Goal: Complete application form: Complete application form

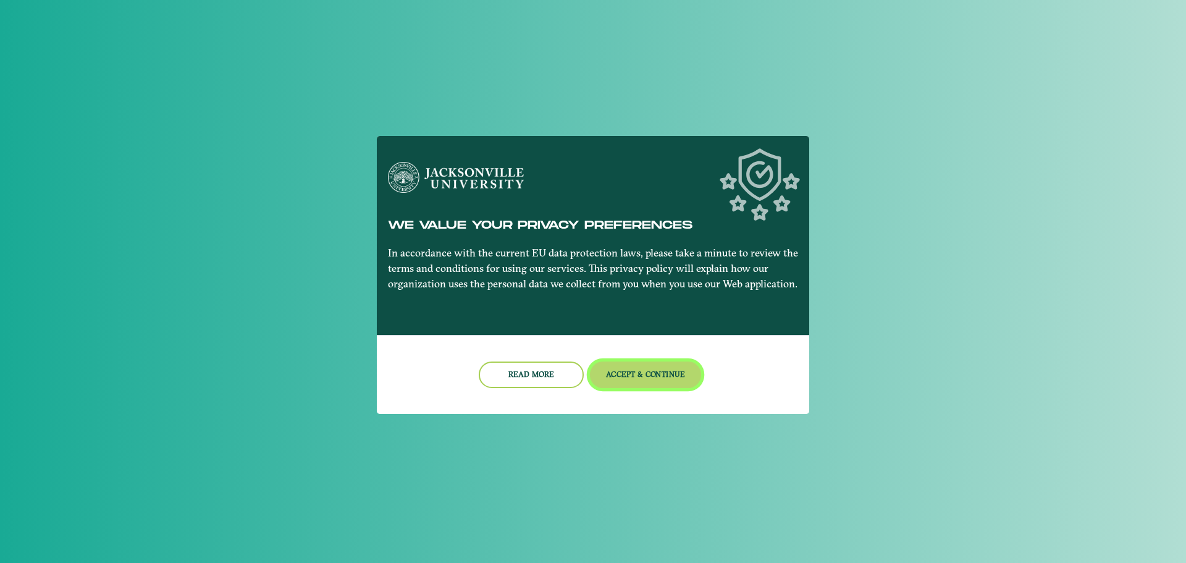
click at [628, 375] on button "Accept & Continue" at bounding box center [646, 374] width 112 height 27
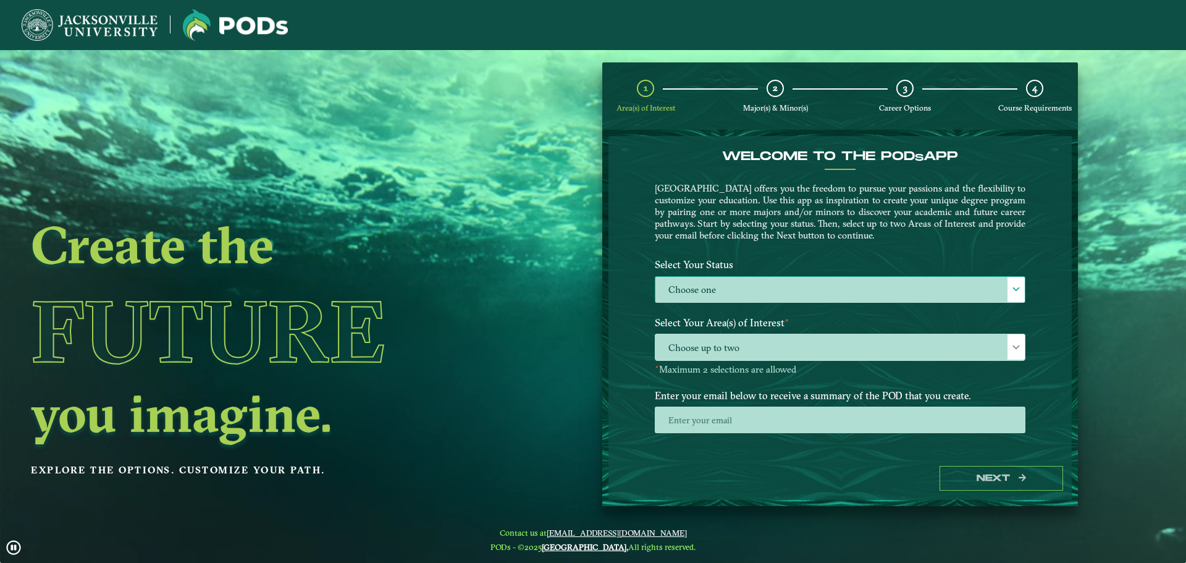
click at [698, 290] on label "Choose one" at bounding box center [839, 290] width 369 height 27
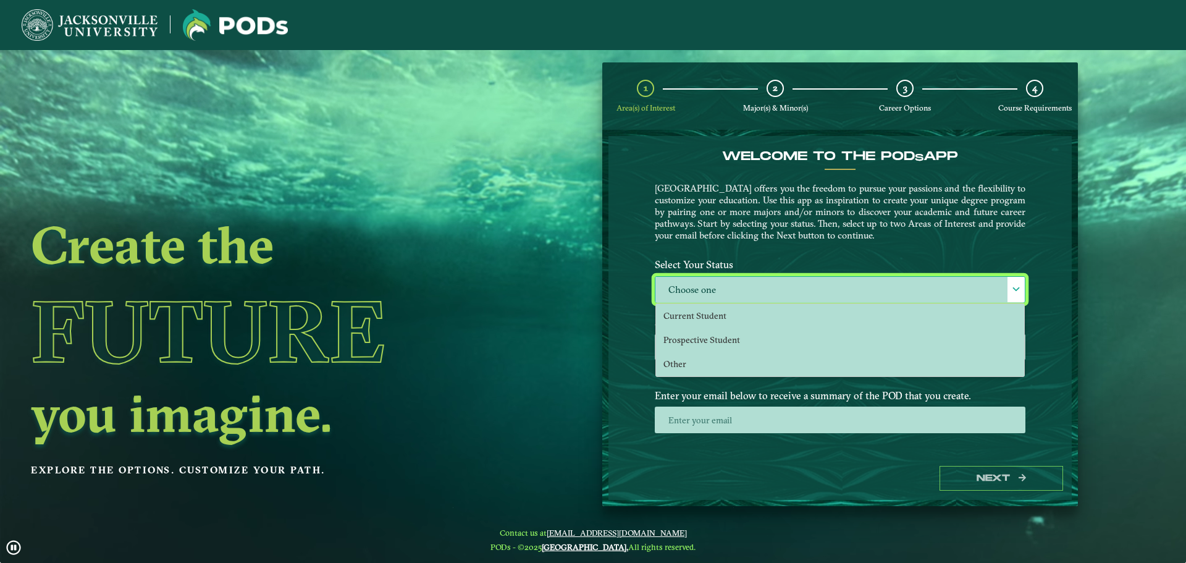
scroll to position [7, 57]
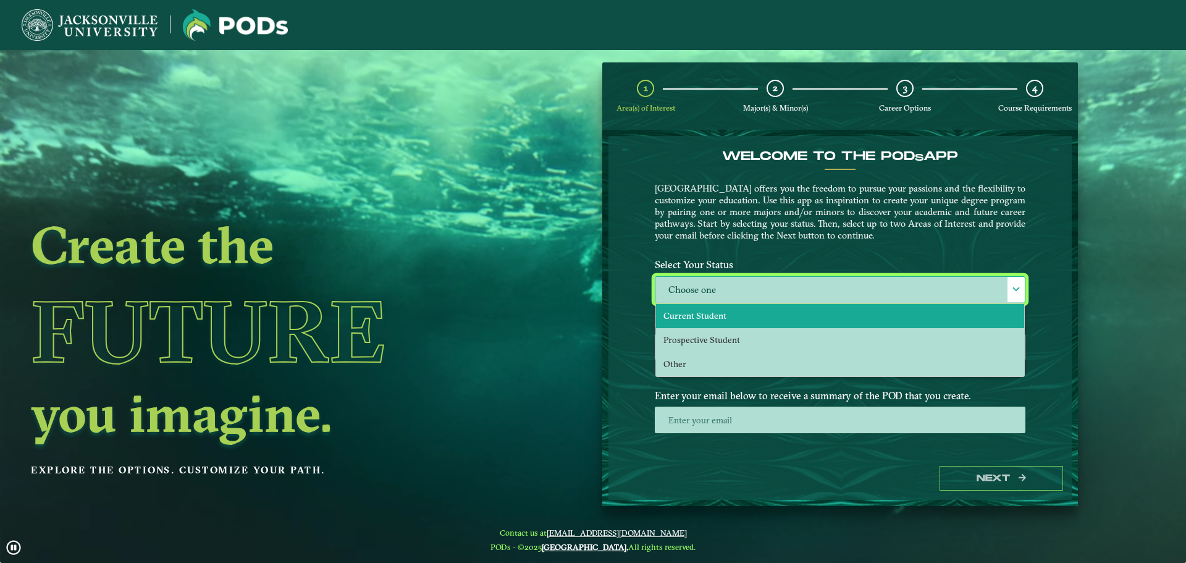
click at [691, 311] on span "Current Student" at bounding box center [694, 315] width 63 height 11
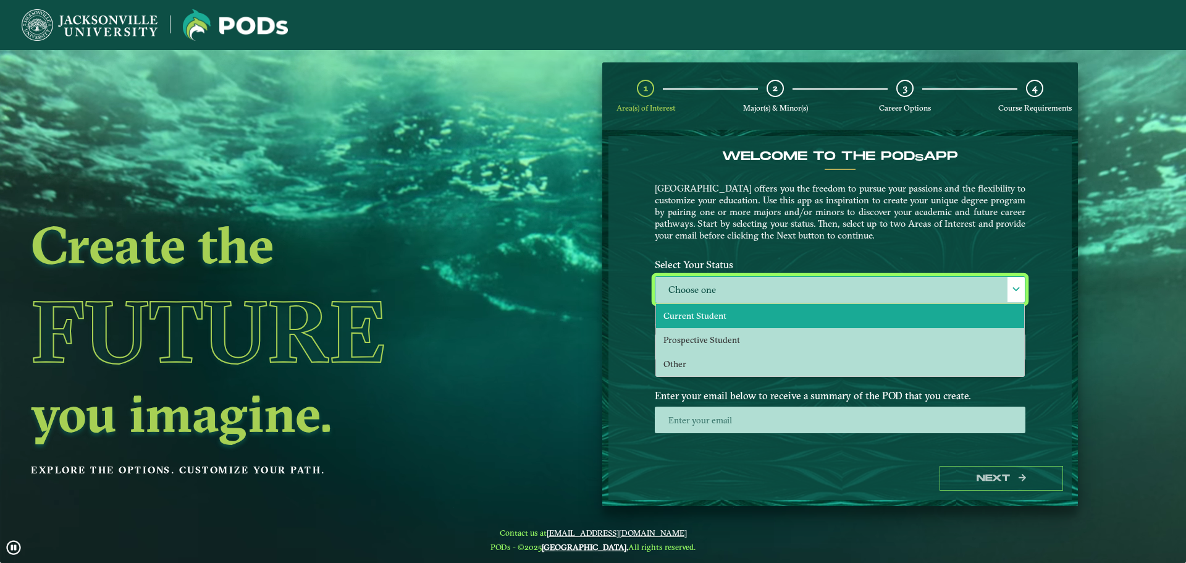
select select "[object Object]"
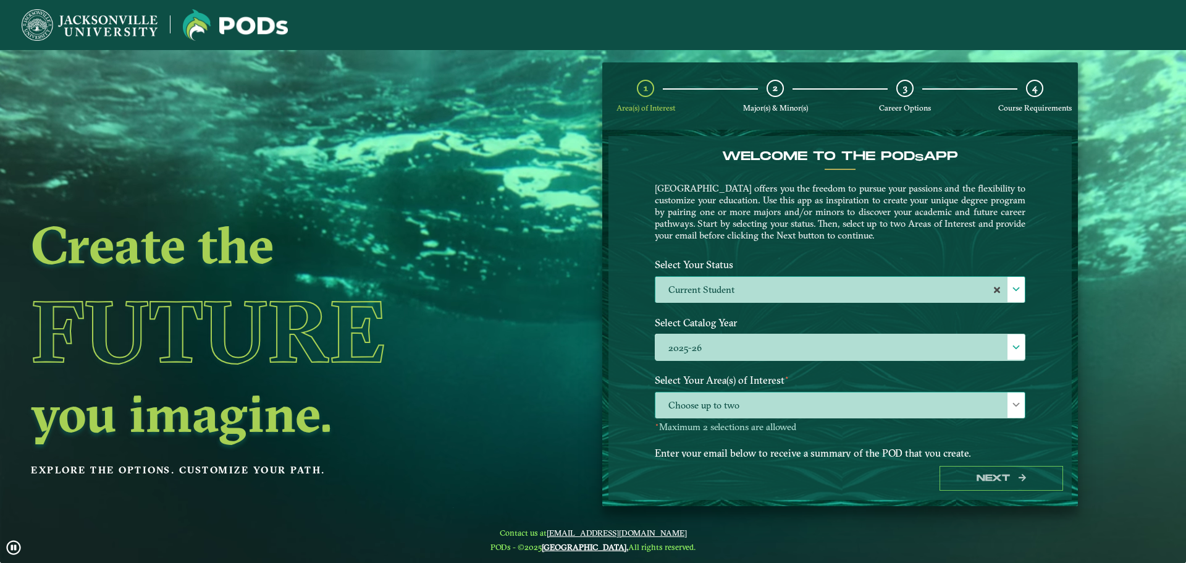
drag, startPoint x: 821, startPoint y: 409, endPoint x: 814, endPoint y: 410, distance: 6.9
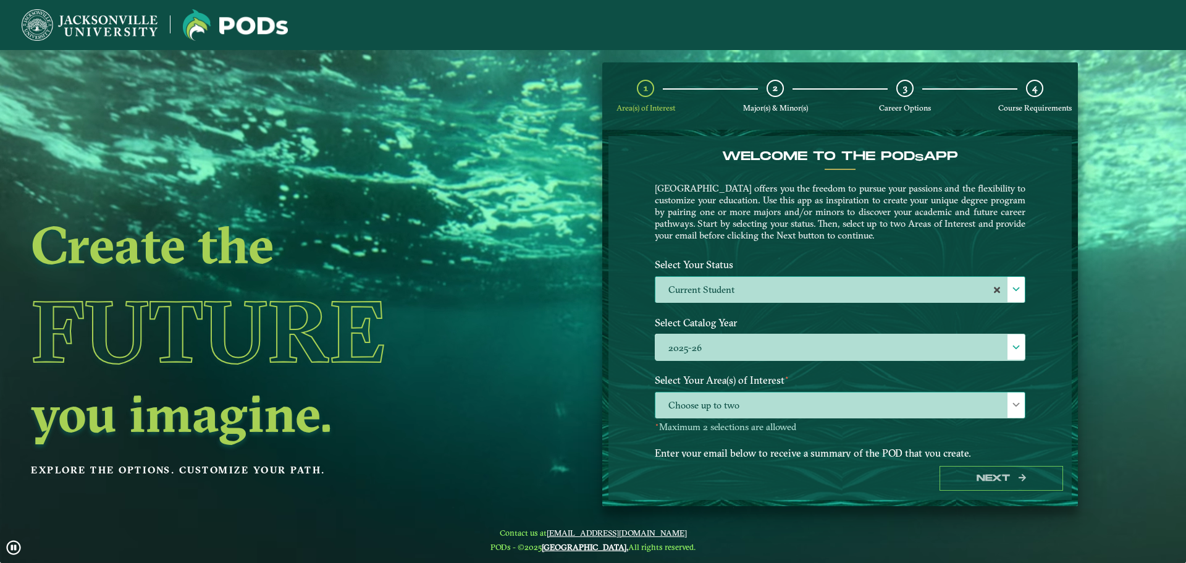
click at [820, 409] on span "Choose up to two" at bounding box center [839, 405] width 369 height 27
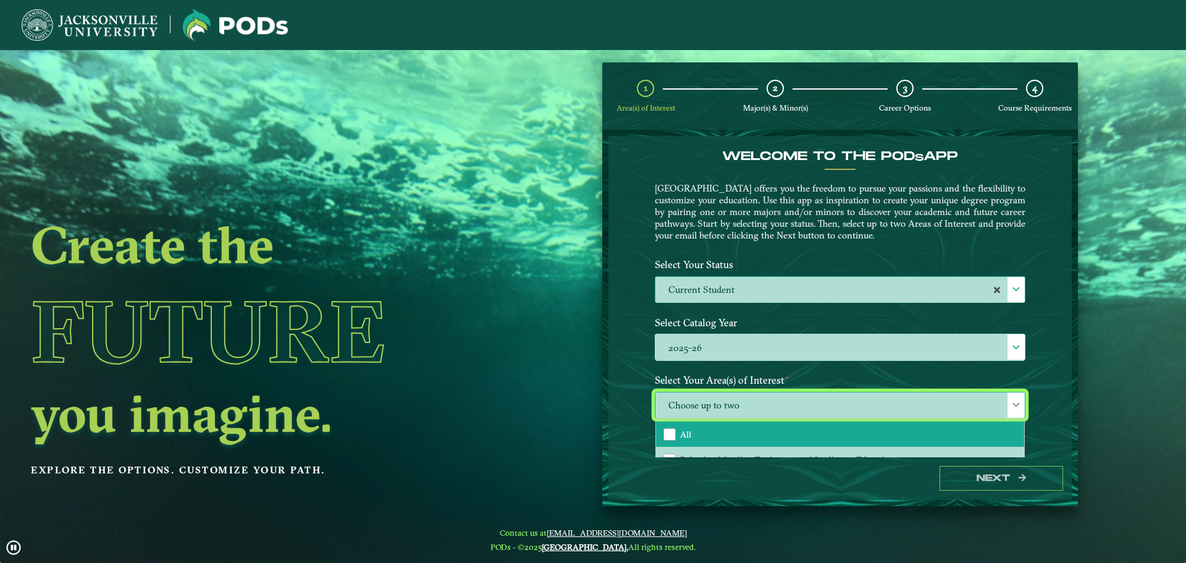
drag, startPoint x: 757, startPoint y: 436, endPoint x: 800, endPoint y: 433, distance: 43.3
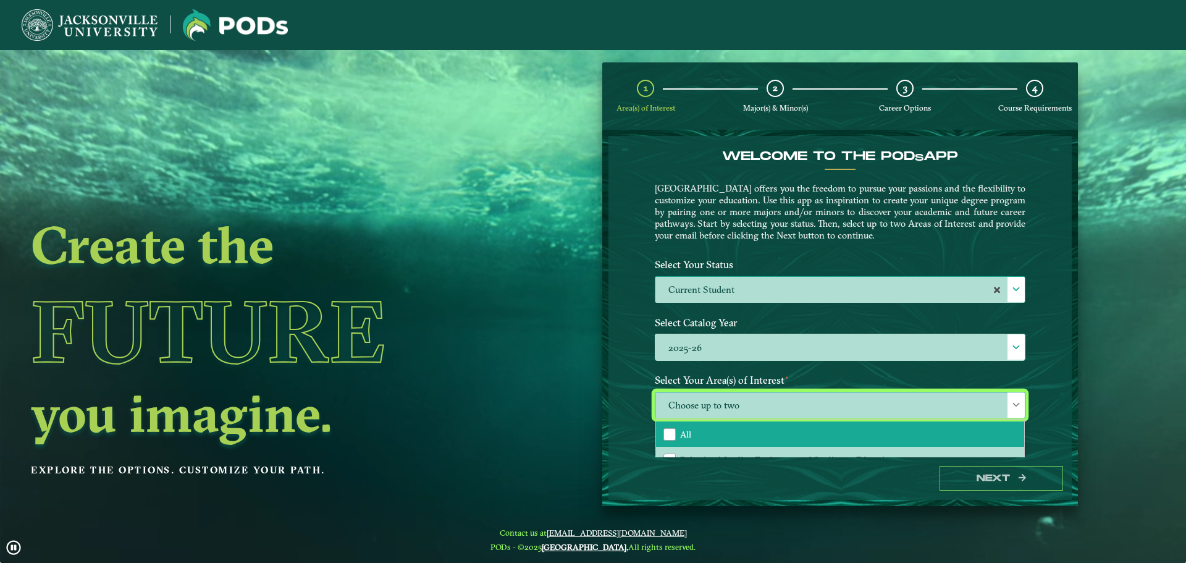
click at [757, 436] on li "All" at bounding box center [840, 434] width 368 height 26
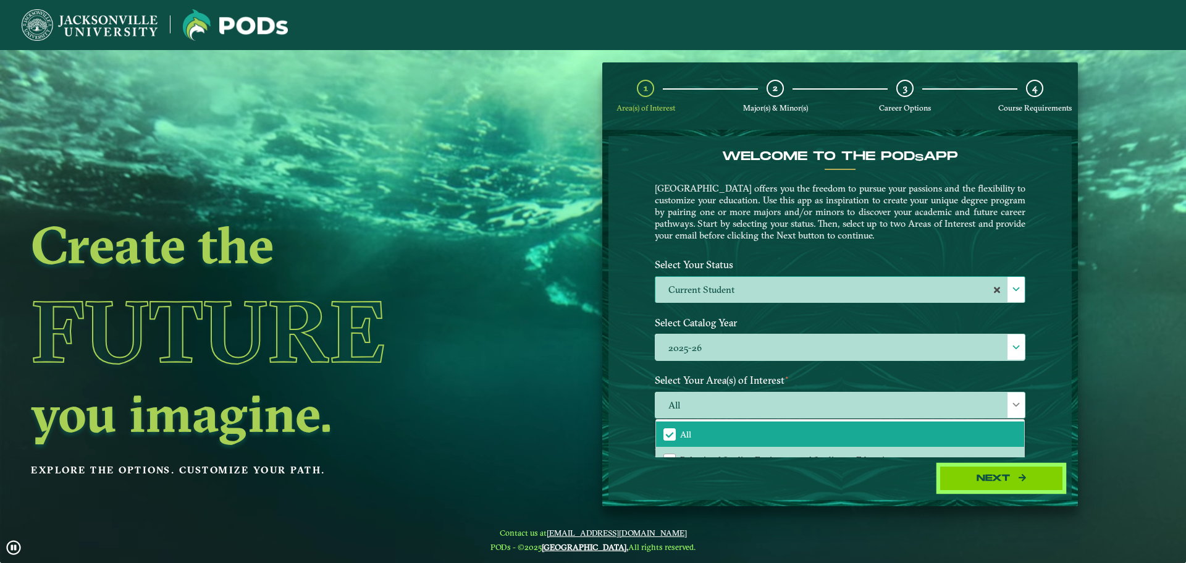
click at [1026, 472] on button "Next" at bounding box center [1001, 478] width 124 height 25
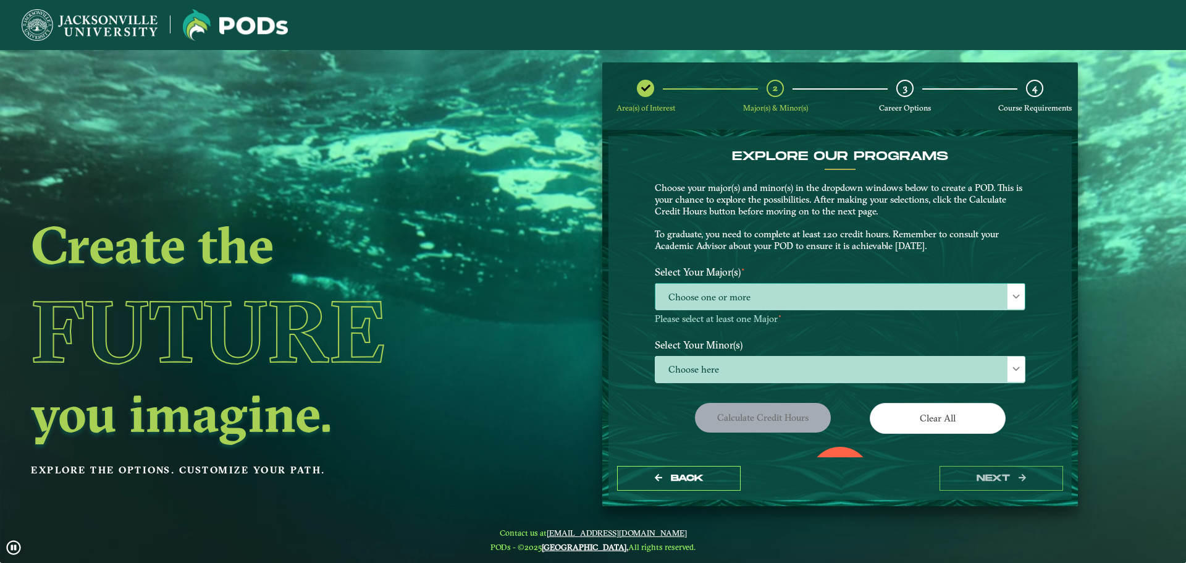
click at [880, 293] on span "Choose one or more" at bounding box center [839, 296] width 369 height 27
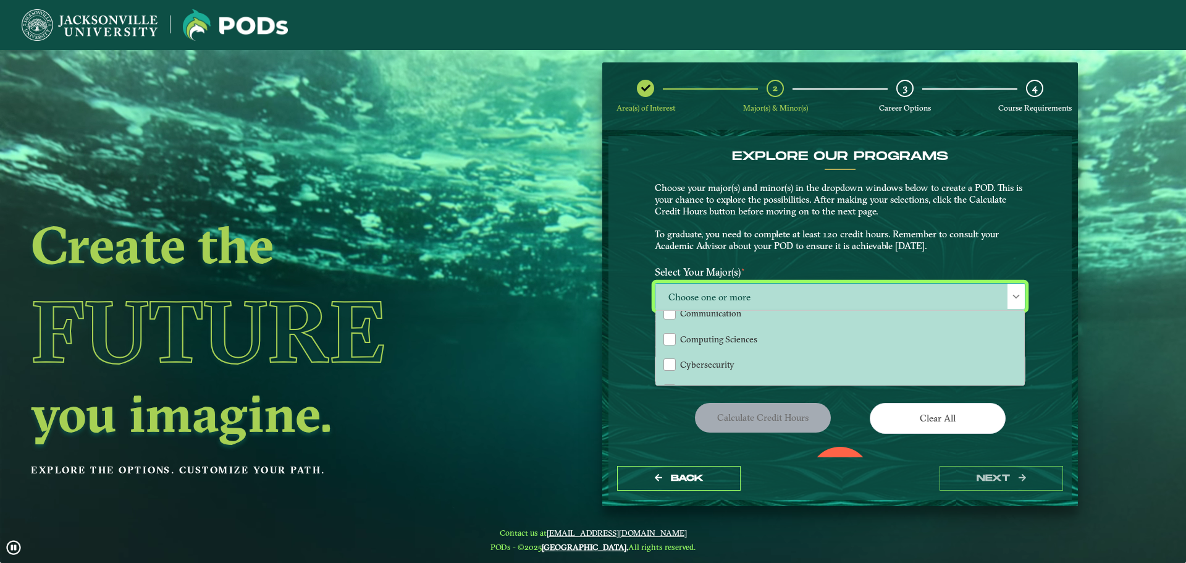
scroll to position [384, 0]
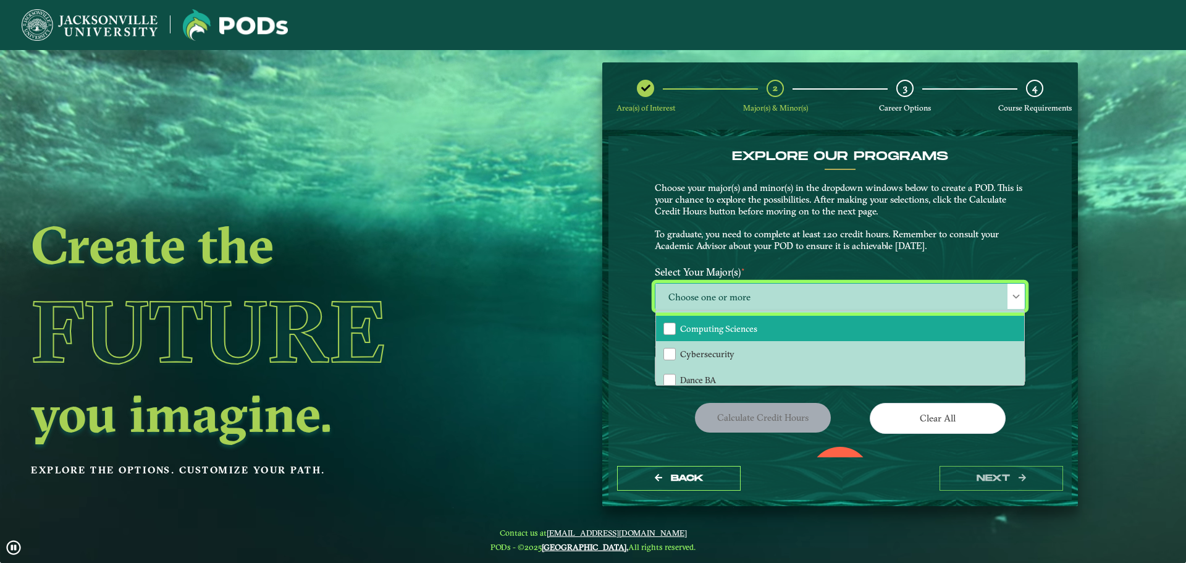
click at [799, 330] on li "Computing Sciences" at bounding box center [840, 329] width 368 height 26
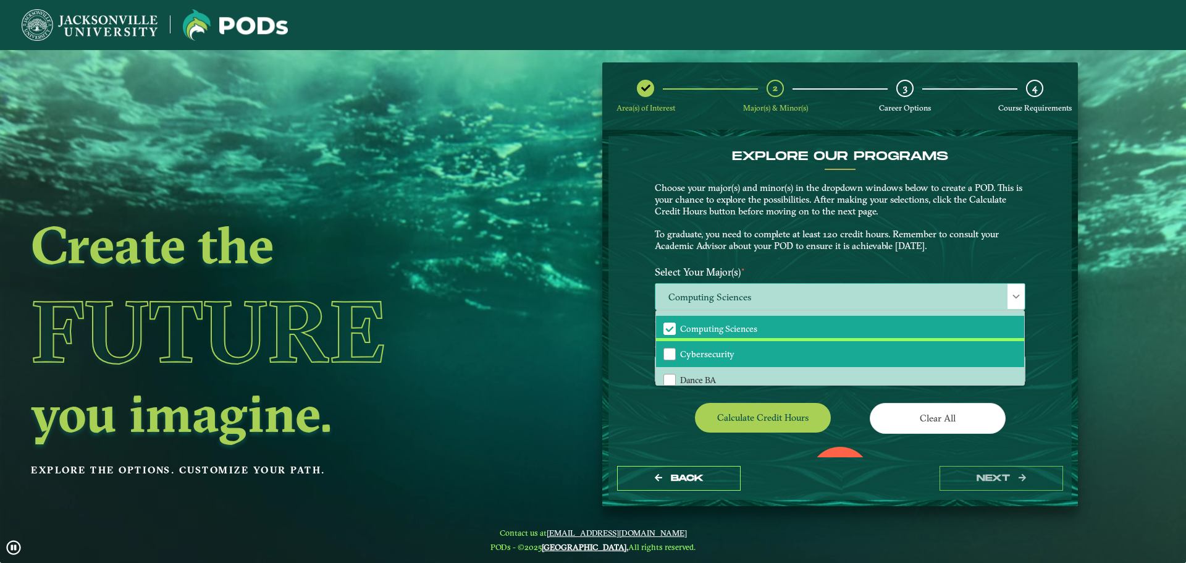
click at [782, 345] on li "Cybersecurity" at bounding box center [840, 354] width 368 height 26
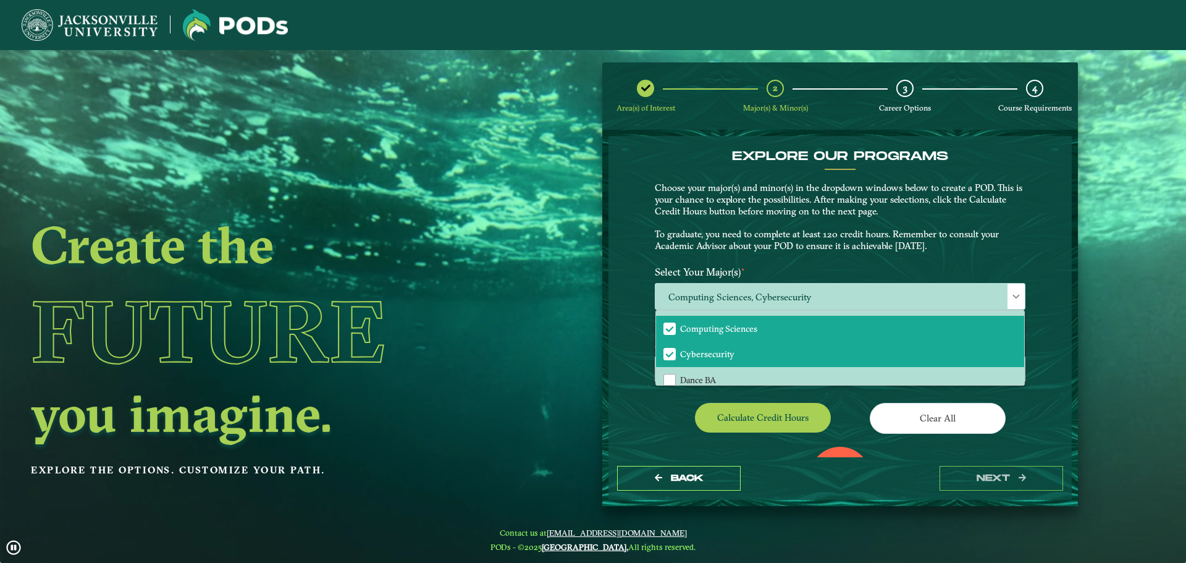
click at [1026, 387] on div "Select Your Minor(s) Choose here" at bounding box center [839, 363] width 389 height 61
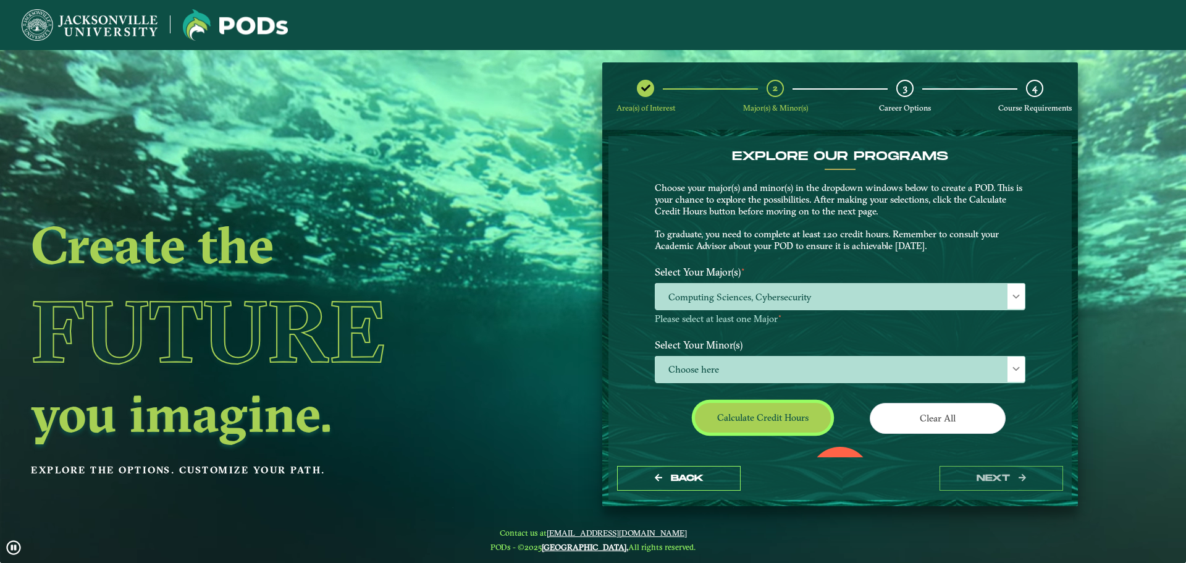
click at [767, 422] on button "Calculate credit hours" at bounding box center [763, 417] width 136 height 29
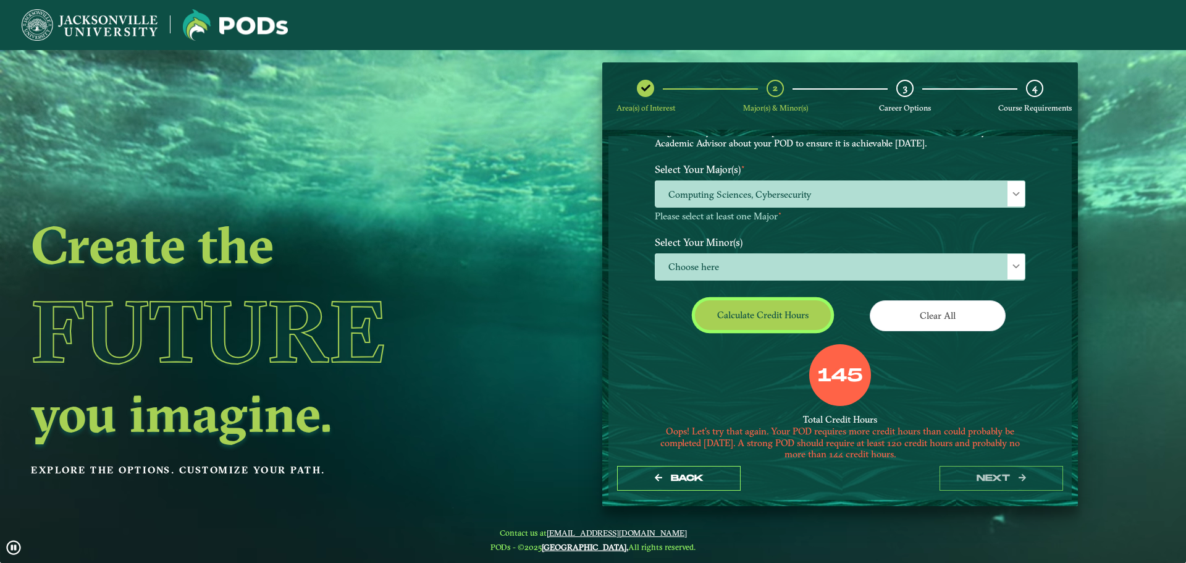
scroll to position [111, 0]
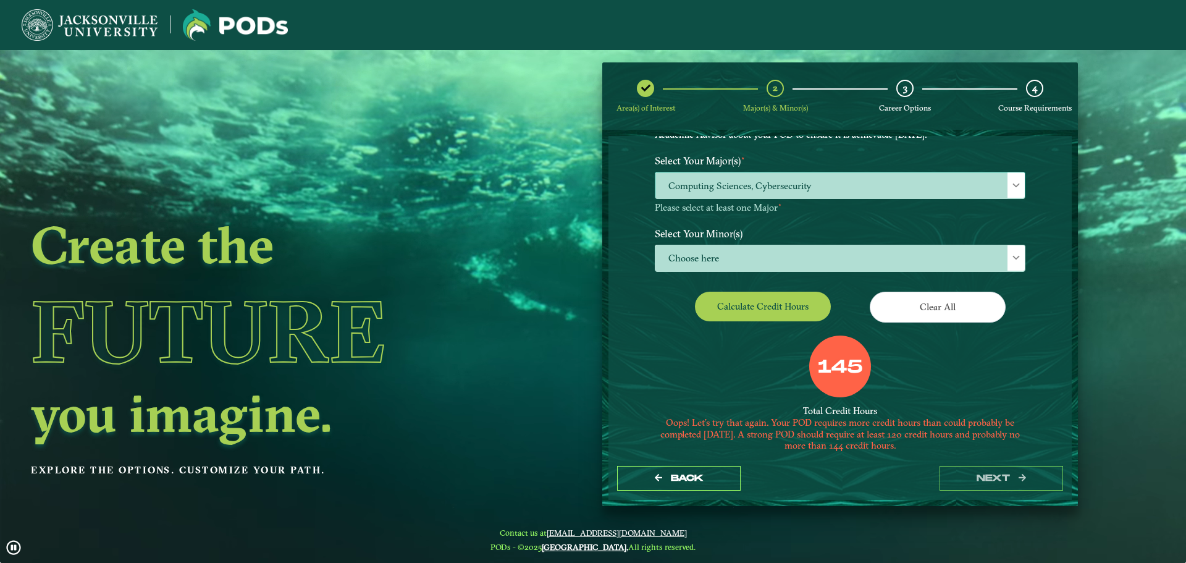
click at [1012, 181] on span at bounding box center [1016, 185] width 9 height 9
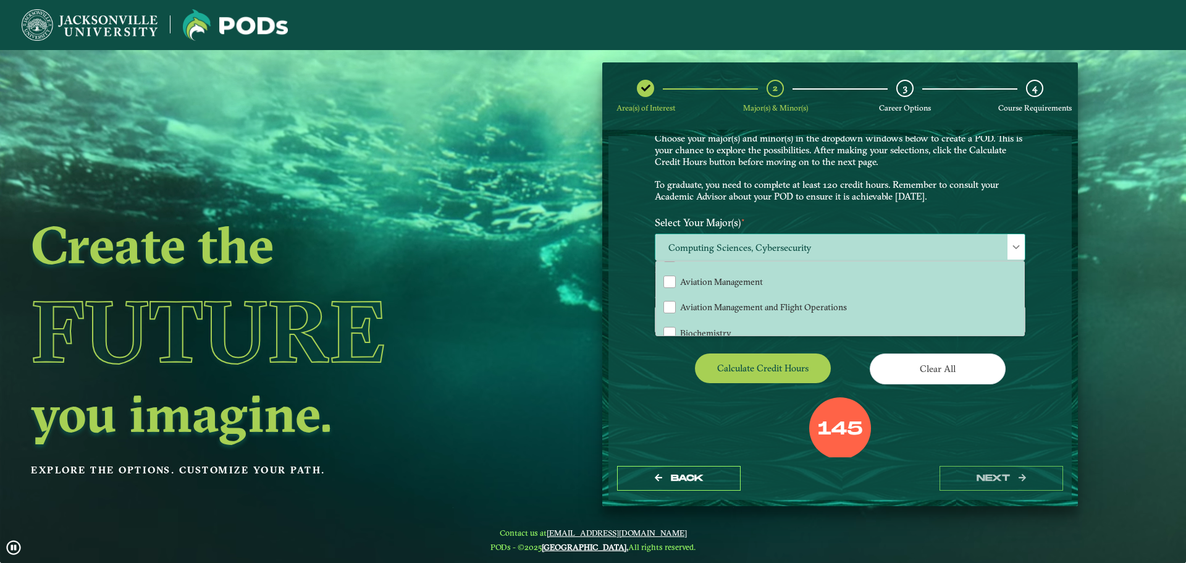
scroll to position [62, 0]
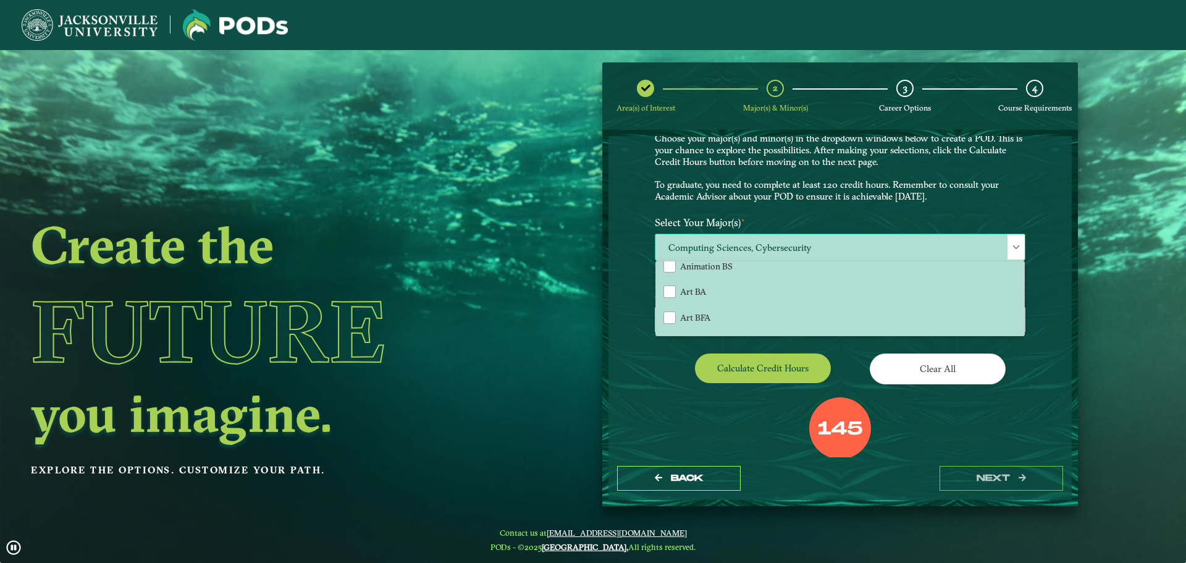
click at [1021, 277] on div "Accounting Animation BFA Animation BS Art BA Art BFA Aviation Management Aviati…" at bounding box center [840, 298] width 368 height 74
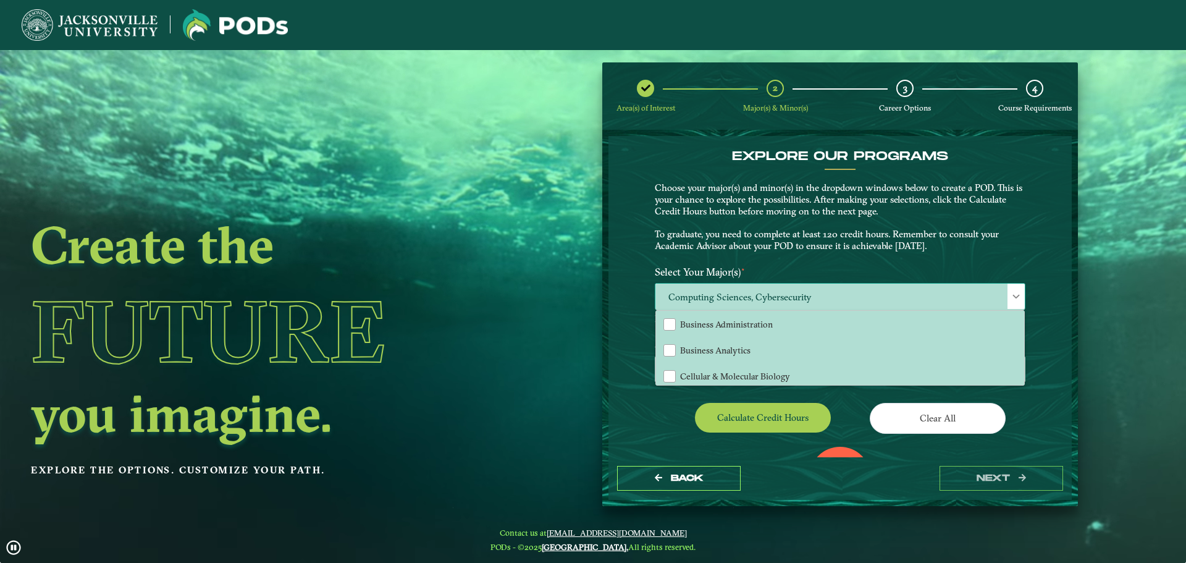
scroll to position [414, 0]
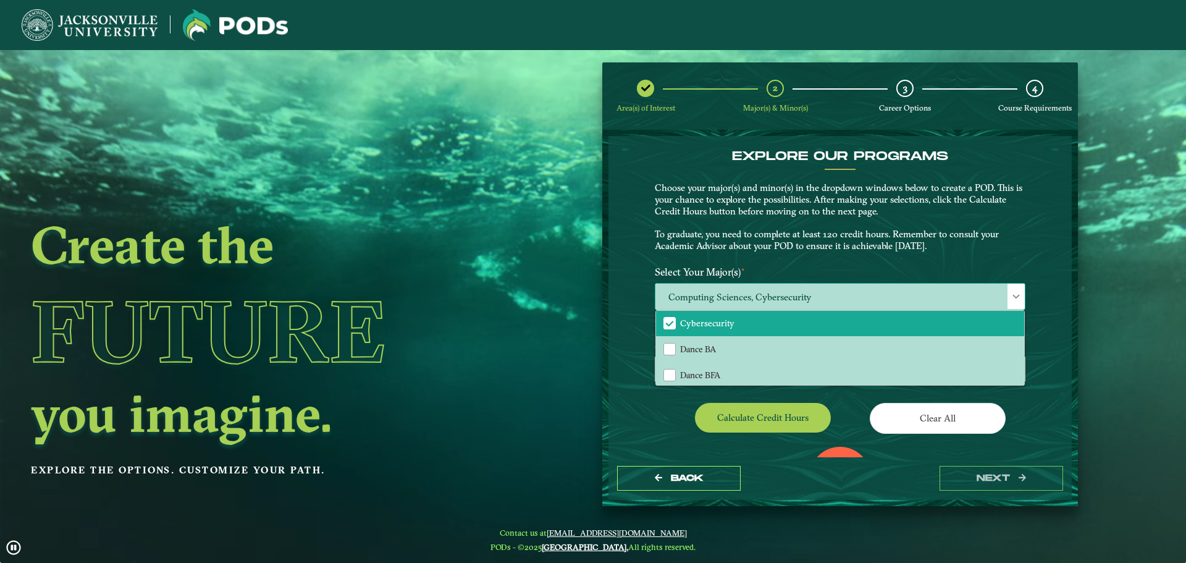
click at [784, 325] on ul "Accounting Animation BFA Animation BS Art BA Art BFA Aviation Management Aviati…" at bounding box center [840, 477] width 368 height 1159
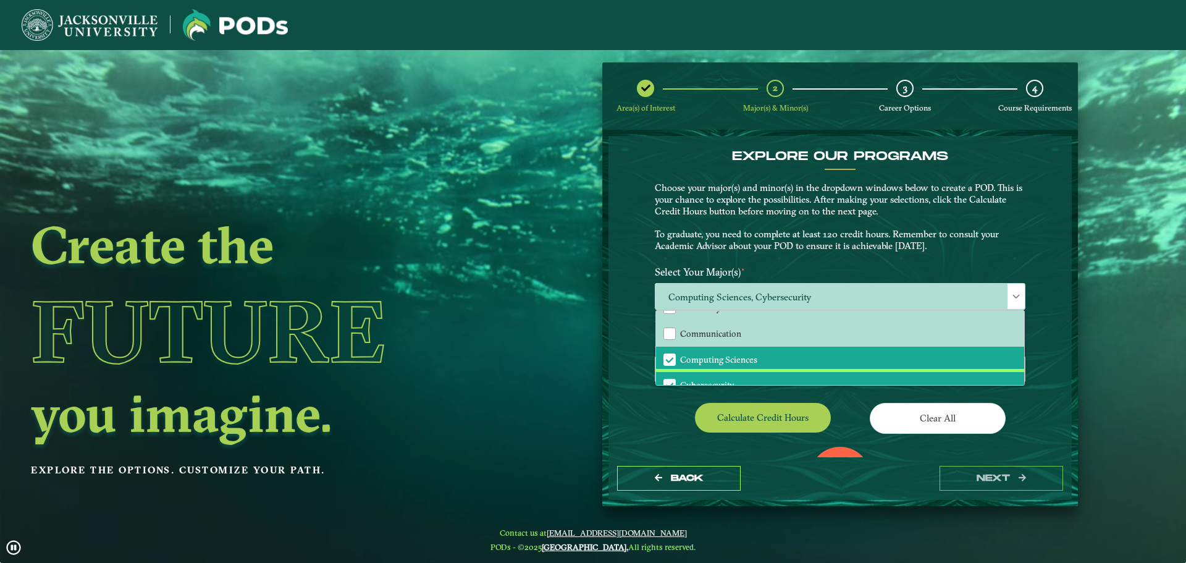
scroll to position [291, 0]
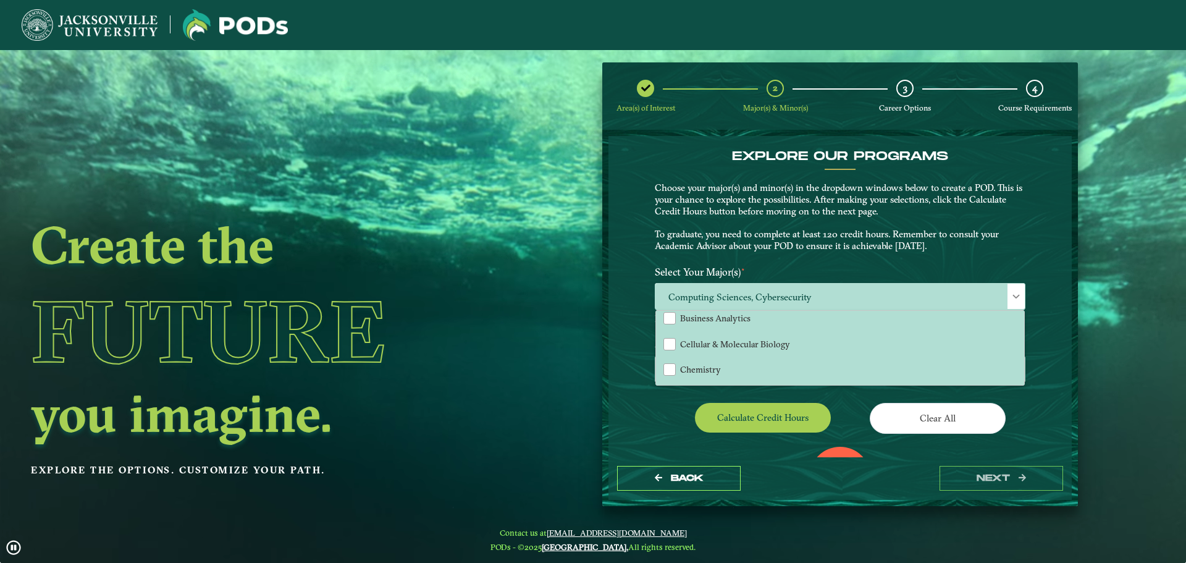
click at [1031, 374] on div "Choose here" at bounding box center [839, 371] width 389 height 30
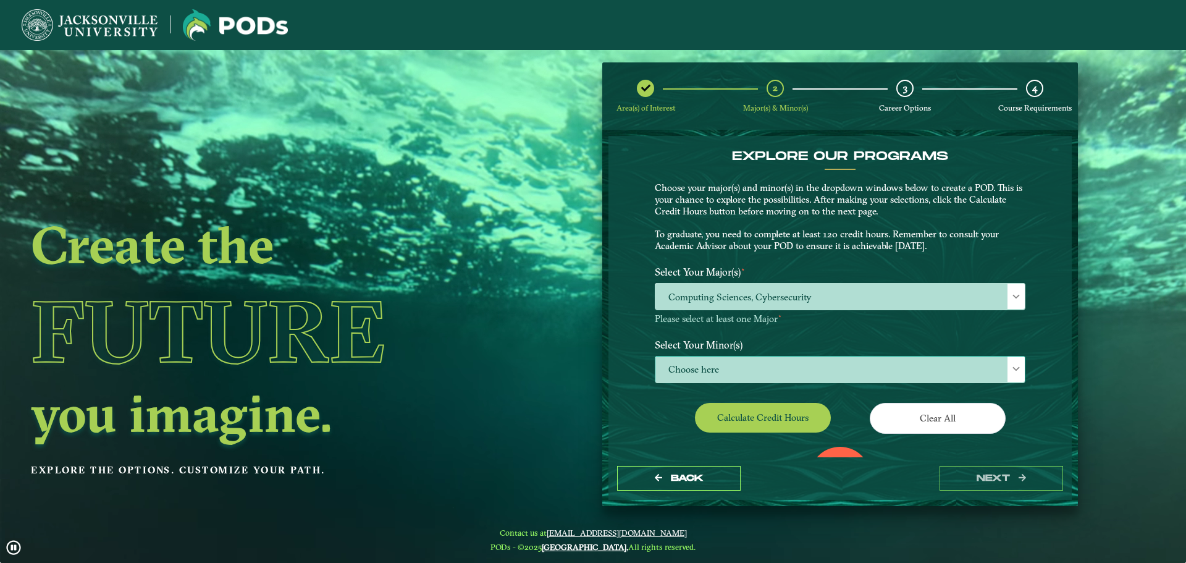
click at [1009, 369] on div at bounding box center [1015, 368] width 17 height 25
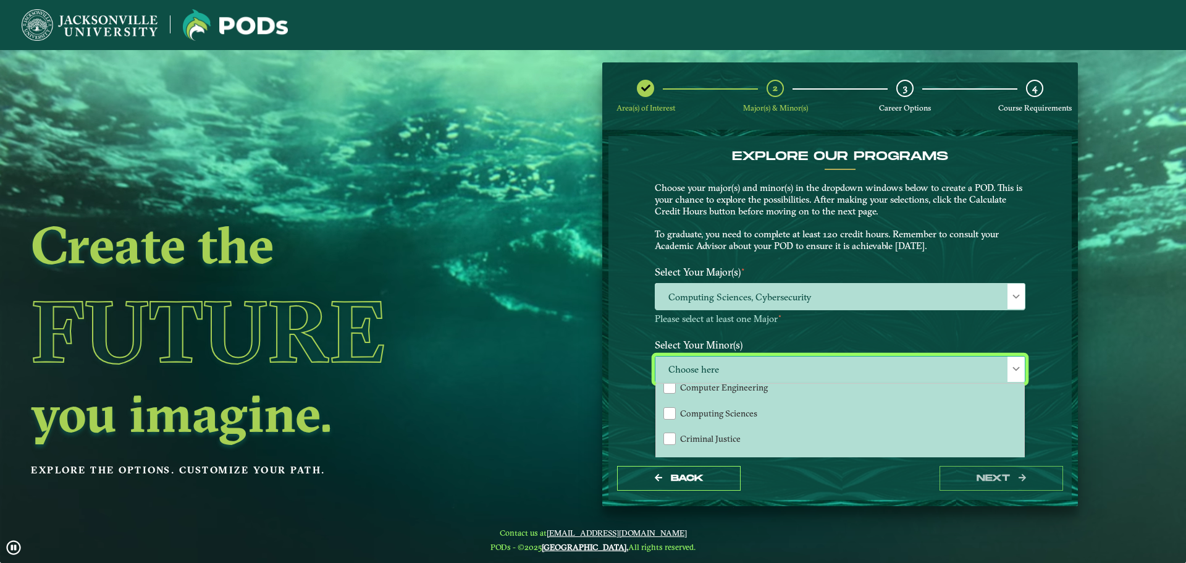
scroll to position [423, 0]
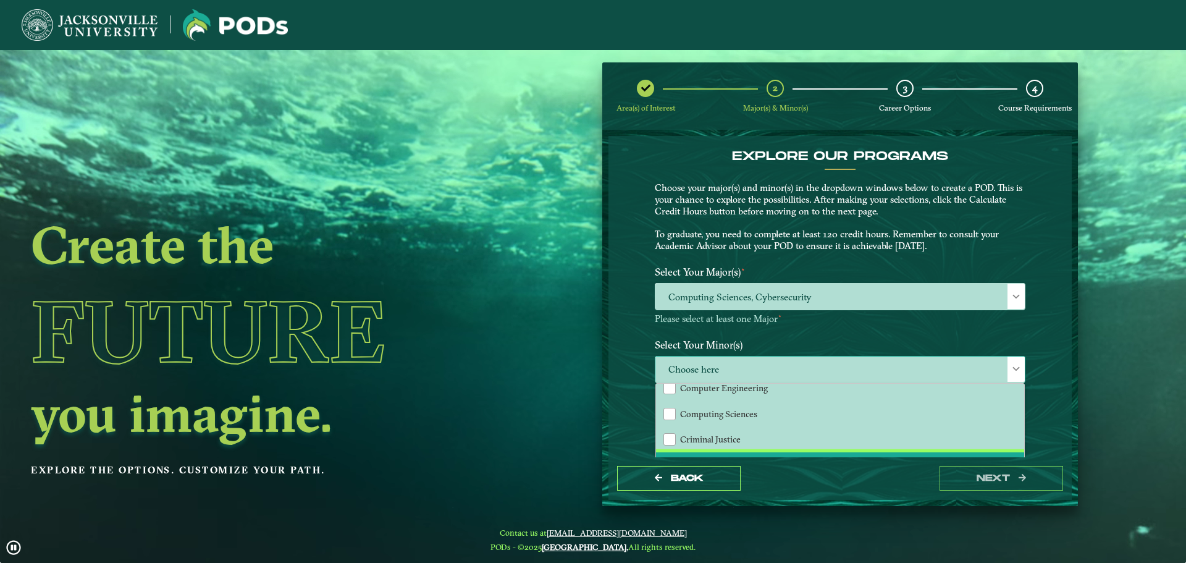
scroll to position [385, 0]
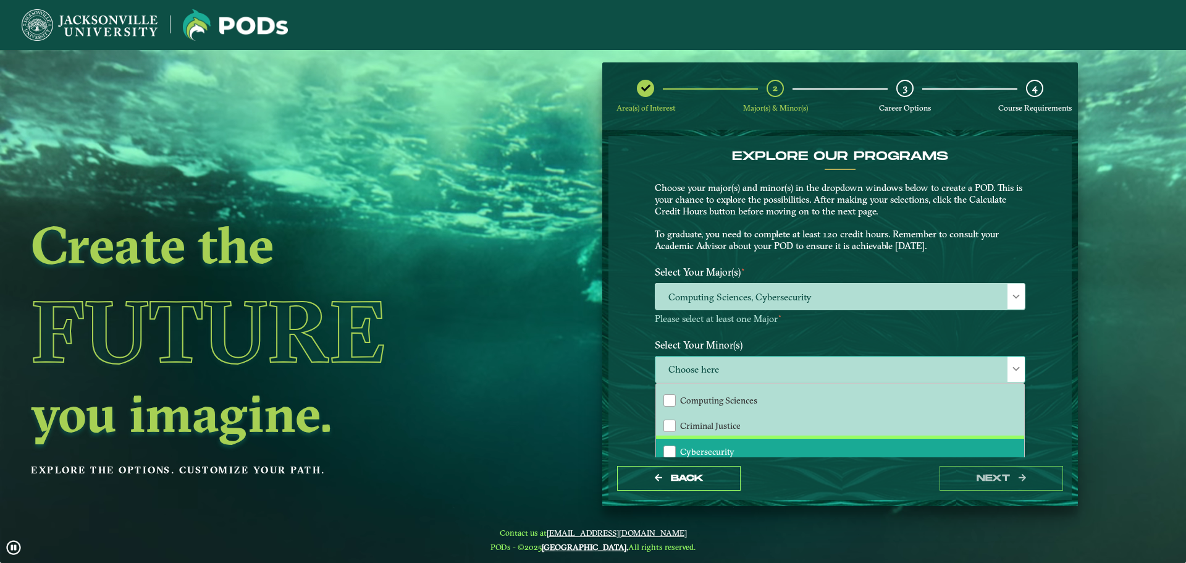
click at [986, 445] on li "Cybersecurity" at bounding box center [840, 451] width 368 height 26
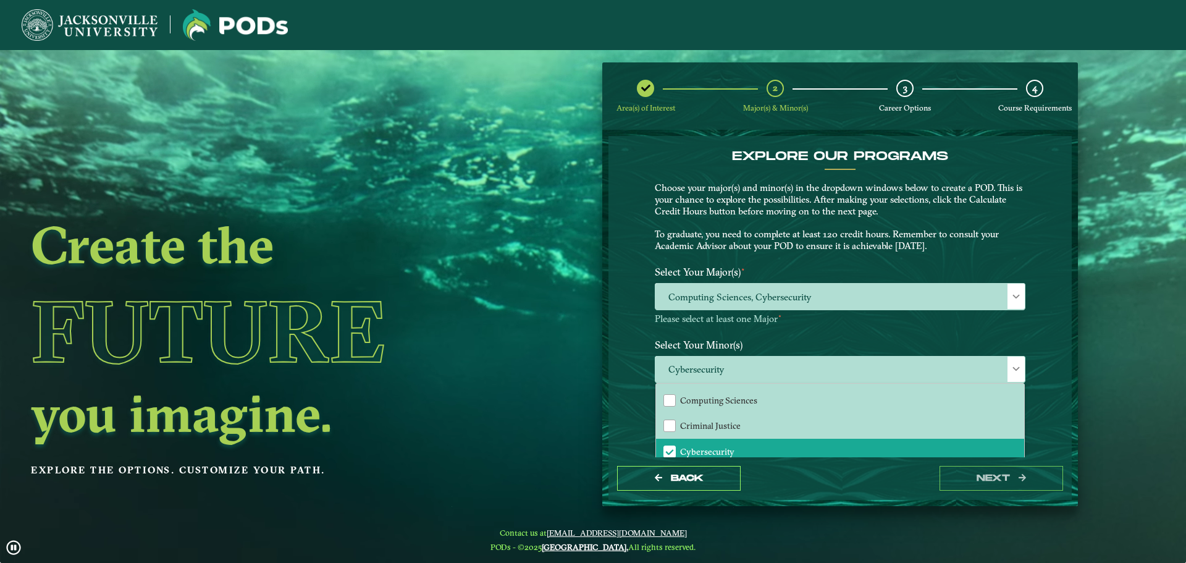
click at [1031, 430] on div "Clear All" at bounding box center [937, 420] width 195 height 35
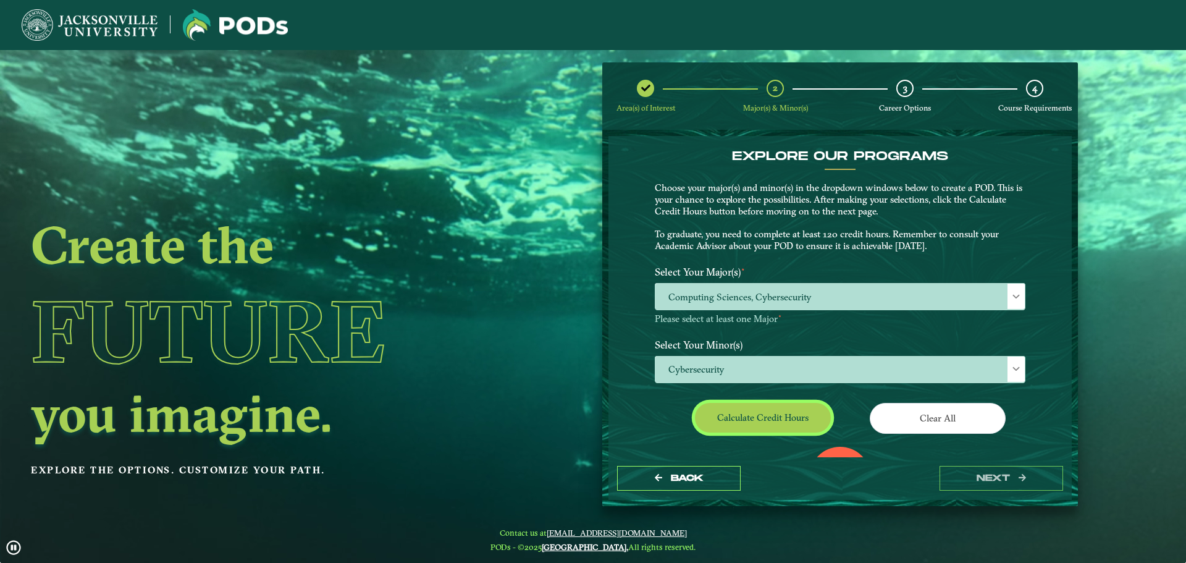
click at [798, 416] on button "Calculate credit hours" at bounding box center [763, 417] width 136 height 29
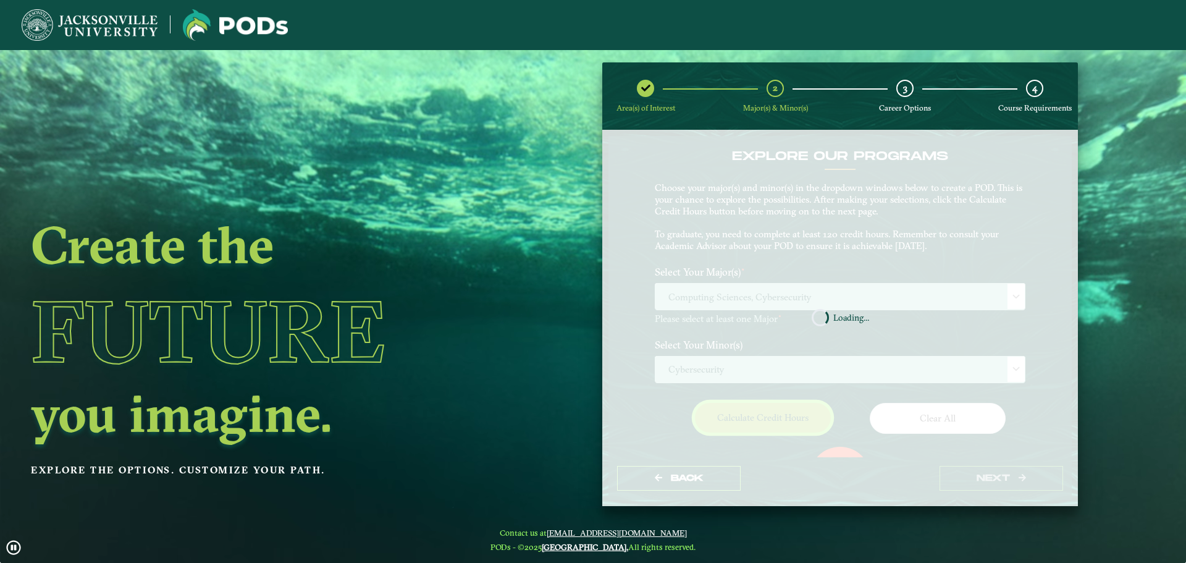
scroll to position [71, 0]
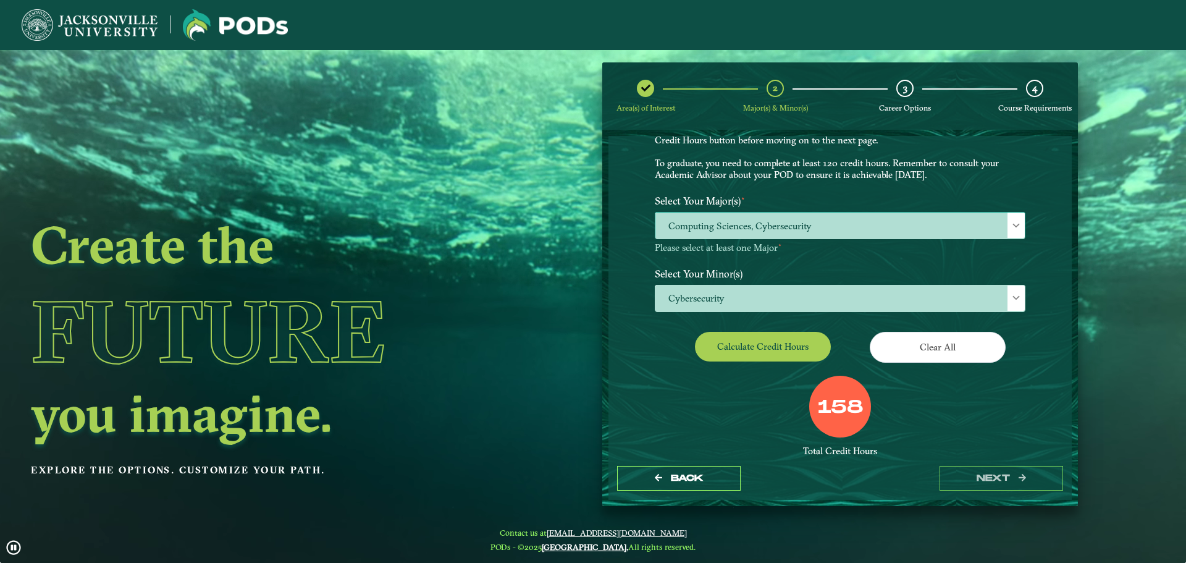
click at [908, 224] on span "Computing Sciences, Cybersecurity" at bounding box center [839, 225] width 369 height 27
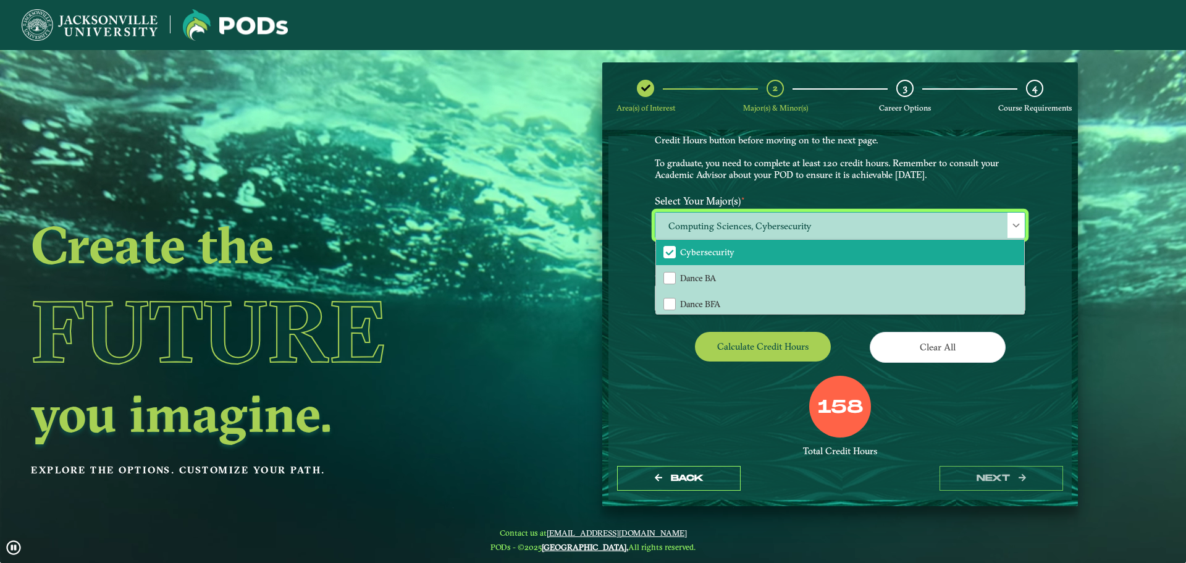
scroll to position [373, 0]
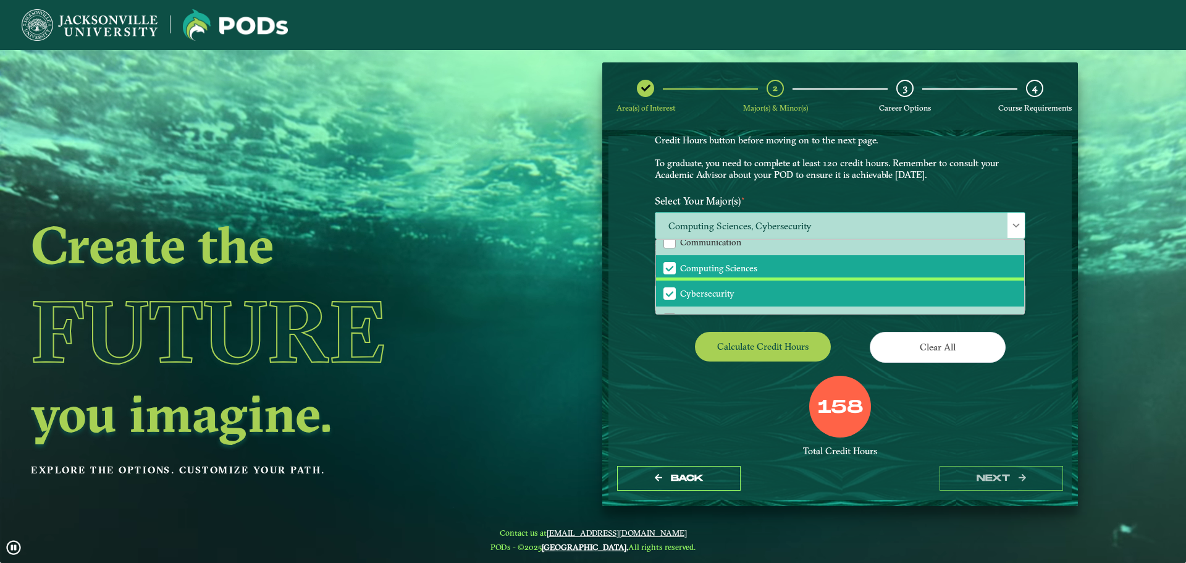
click at [935, 295] on li "Cybersecurity" at bounding box center [840, 293] width 368 height 26
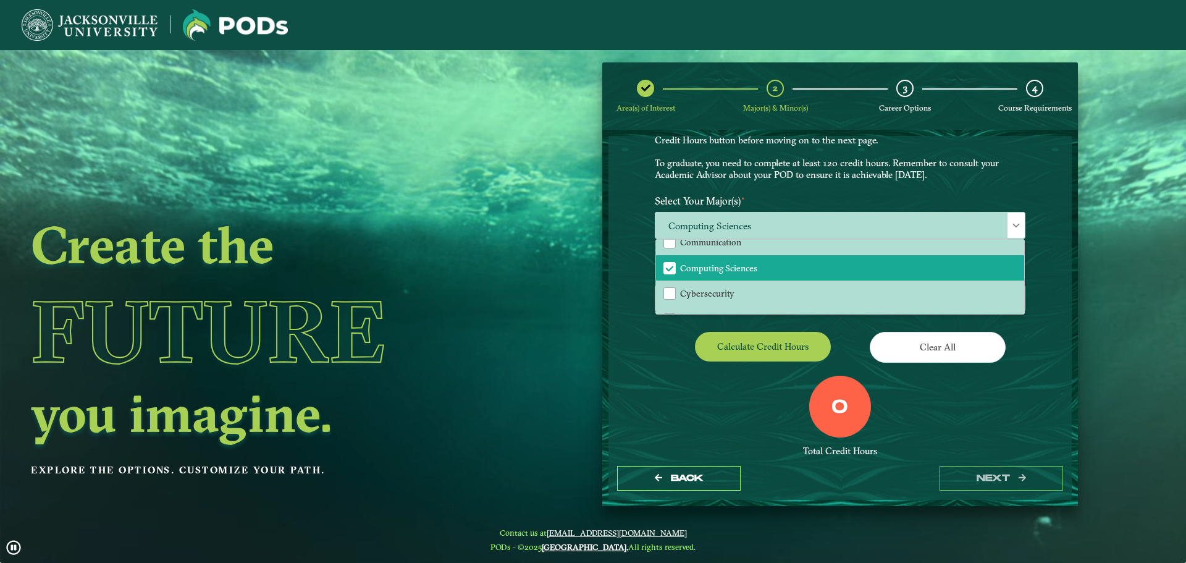
drag, startPoint x: 1013, startPoint y: 377, endPoint x: 991, endPoint y: 380, distance: 22.4
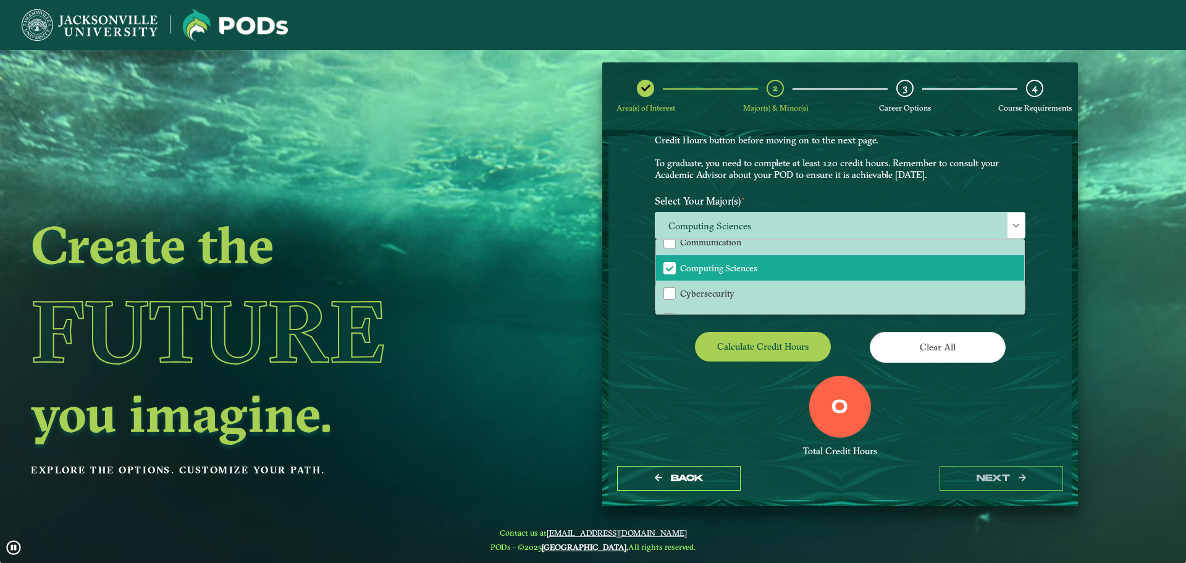
click at [1012, 377] on div "0 Total Credit Hours" at bounding box center [839, 427] width 389 height 105
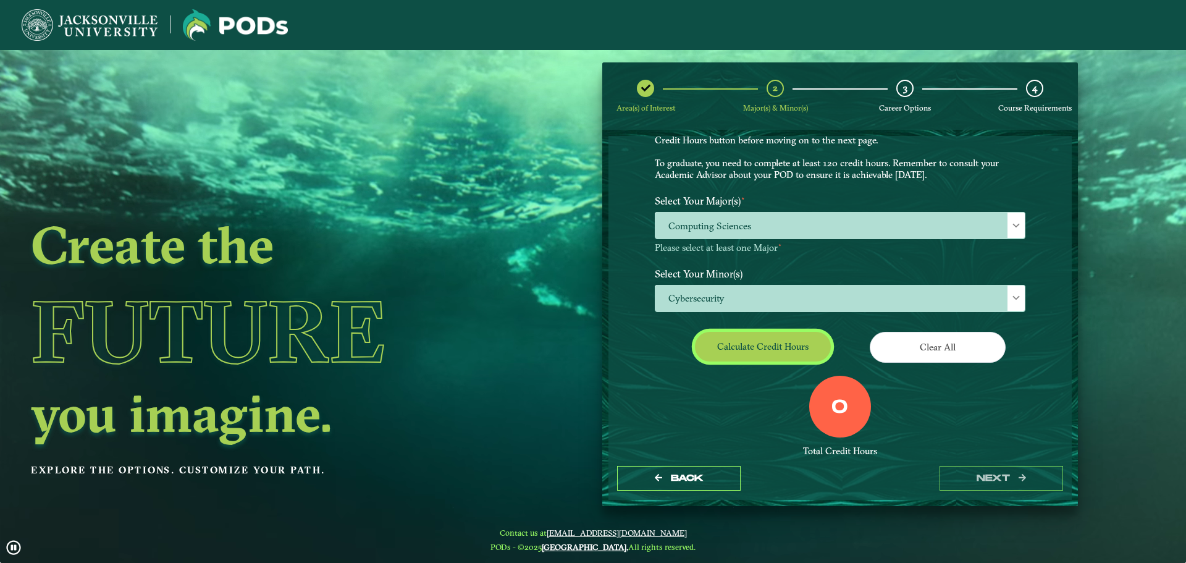
click at [784, 353] on button "Calculate credit hours" at bounding box center [763, 346] width 136 height 29
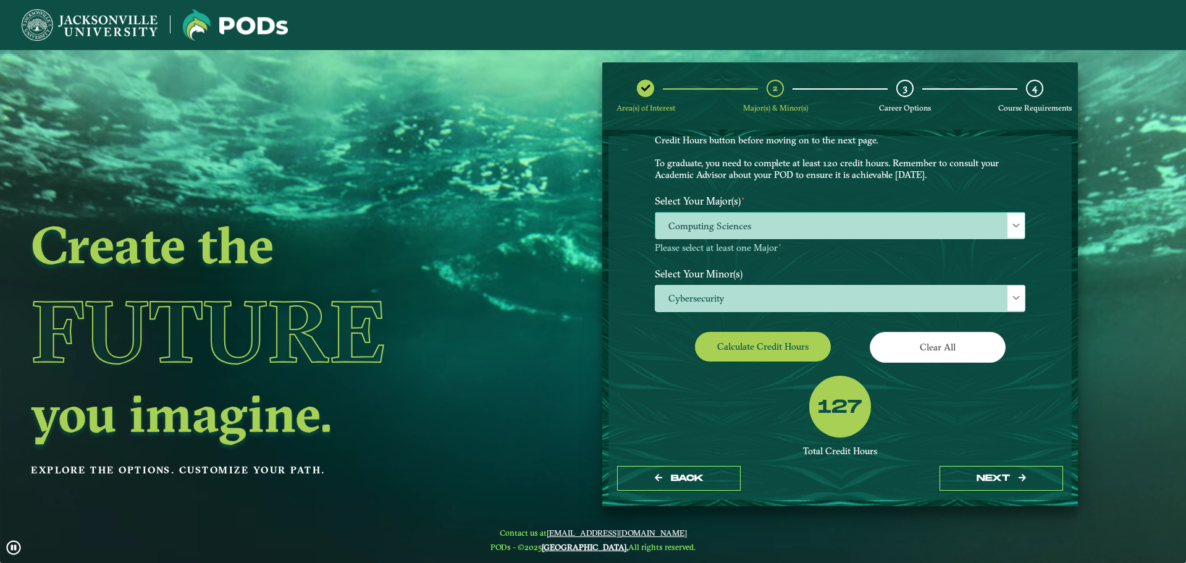
scroll to position [9, 0]
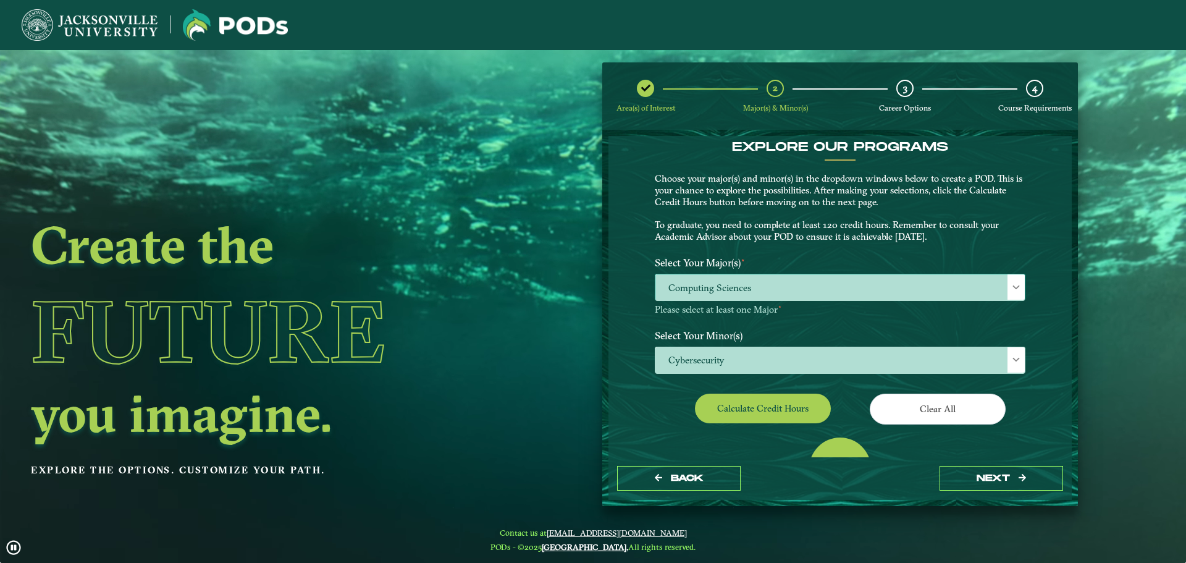
click at [1017, 225] on p "Choose your major(s) and minor(s) in the dropdown windows below to create a POD…" at bounding box center [840, 208] width 371 height 70
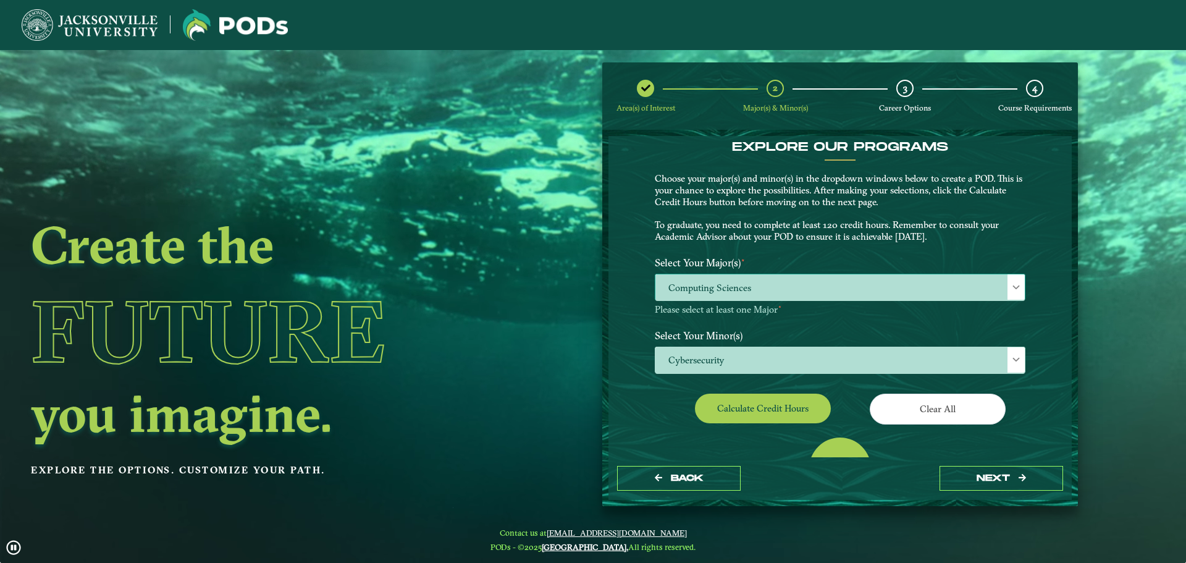
click at [1017, 288] on span at bounding box center [1016, 287] width 9 height 9
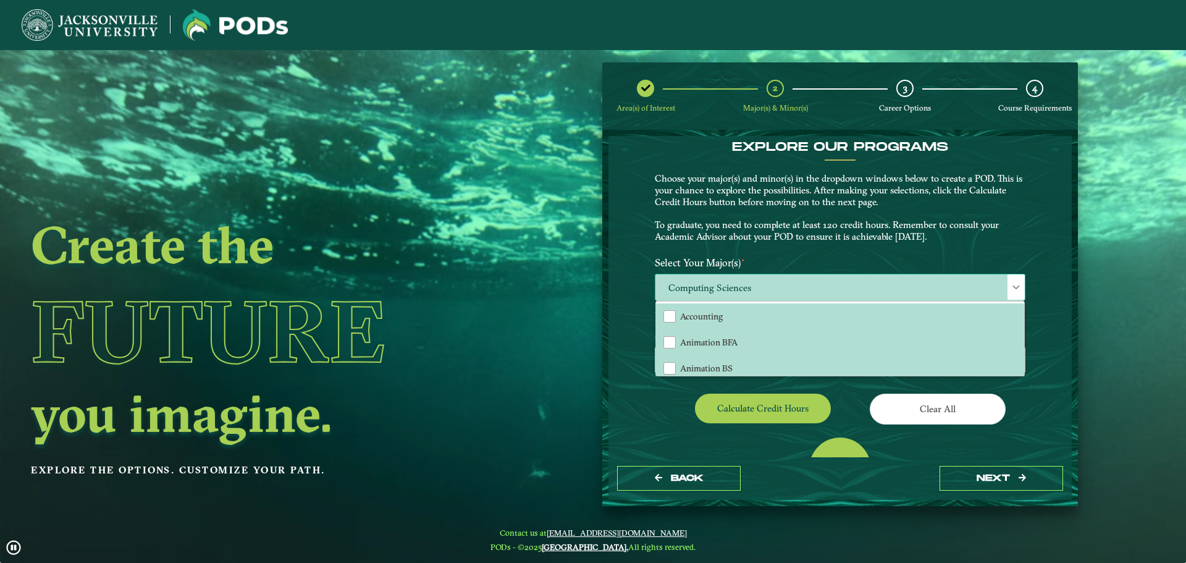
drag, startPoint x: 1022, startPoint y: 306, endPoint x: 1022, endPoint y: 316, distance: 9.9
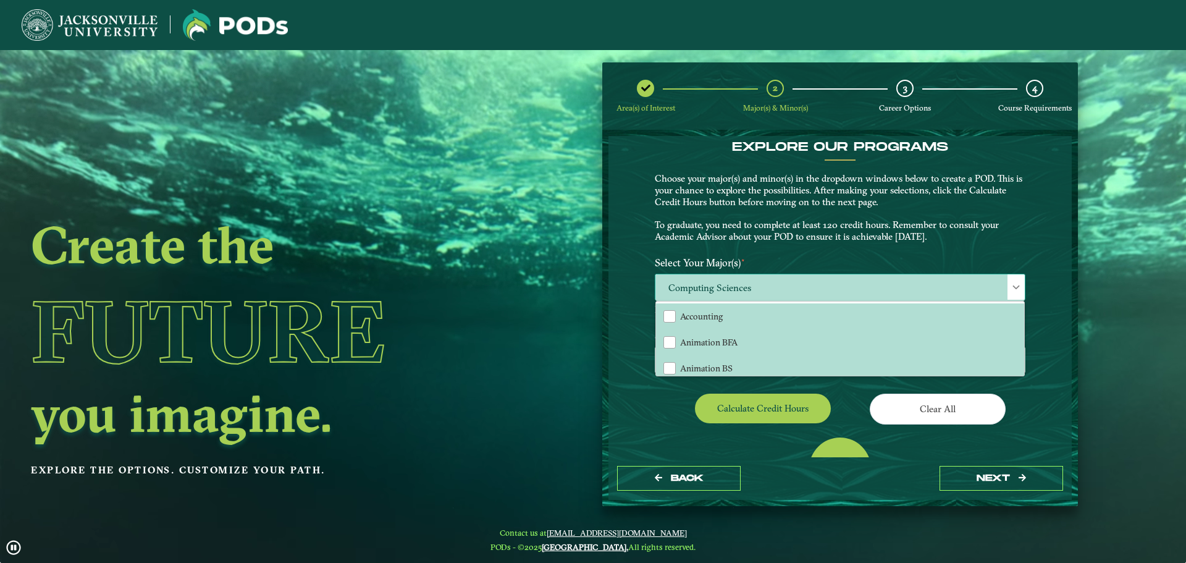
click at [1022, 316] on div "Accounting Animation BFA Animation BS Art BA Art BFA Aviation Management Aviati…" at bounding box center [840, 338] width 368 height 74
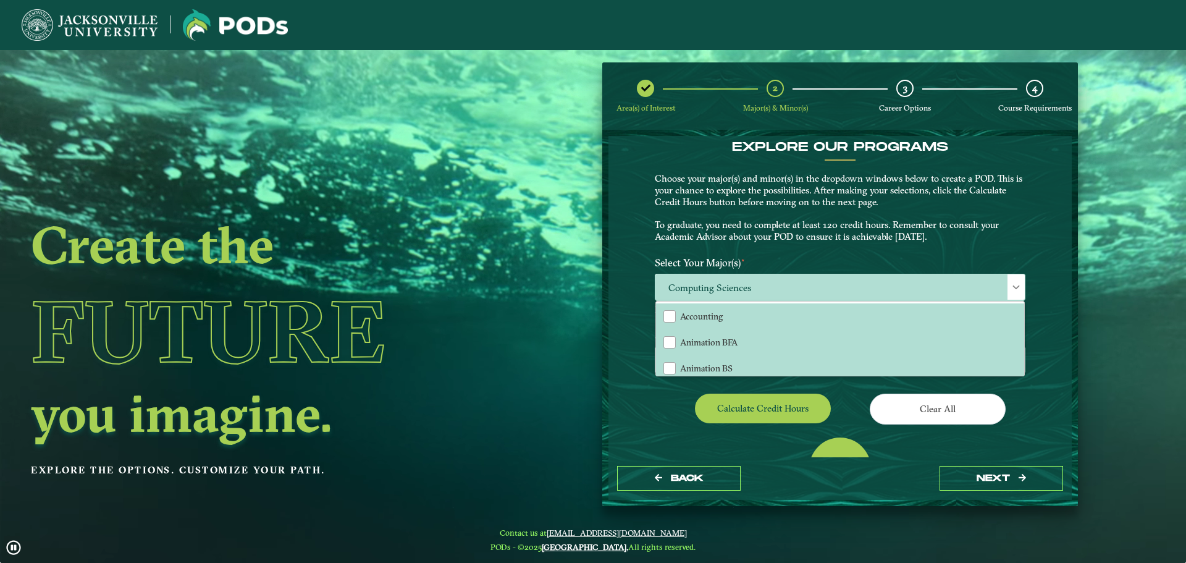
click at [1029, 308] on div "Computing Sciences Accounting Animation BFA Animation BS Art BA Art BFA Aviatio…" at bounding box center [839, 294] width 389 height 41
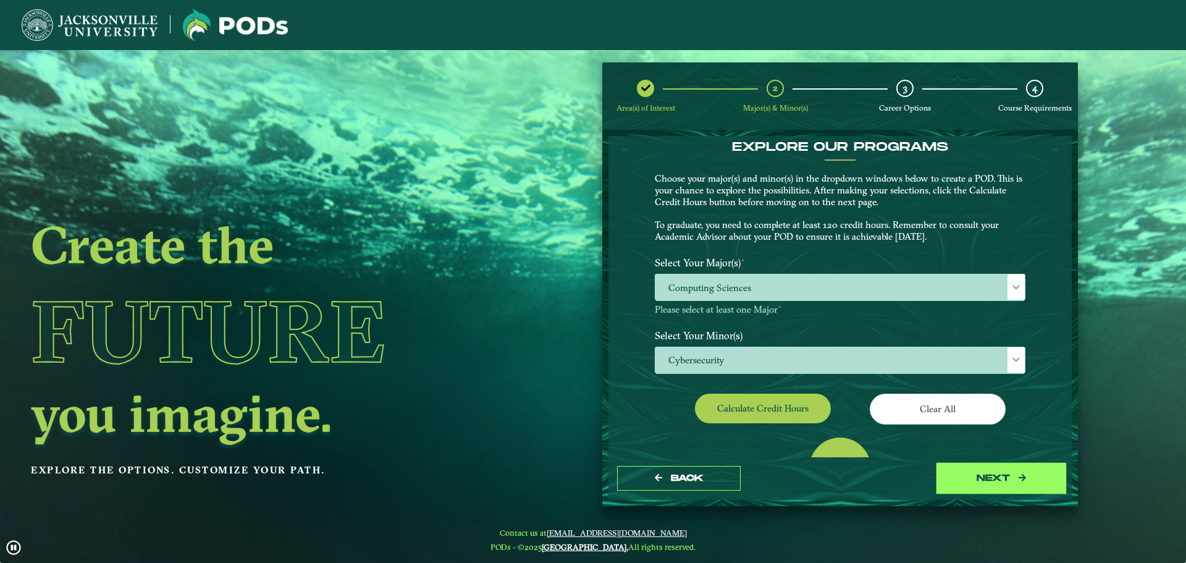
click at [971, 471] on button "next" at bounding box center [1001, 478] width 124 height 25
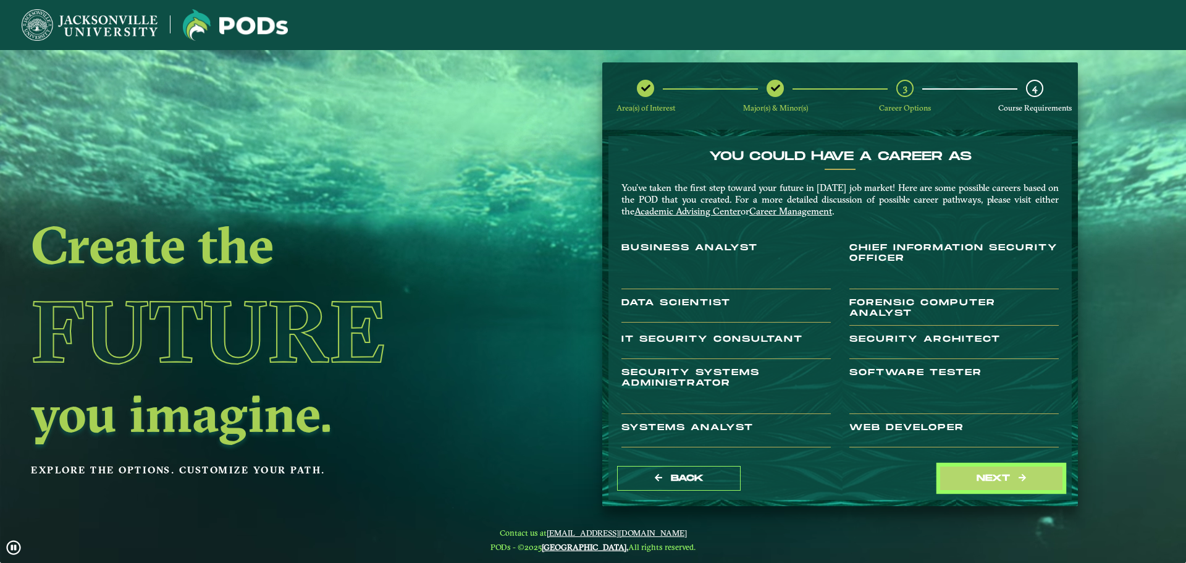
click at [971, 471] on button "next" at bounding box center [1001, 478] width 124 height 25
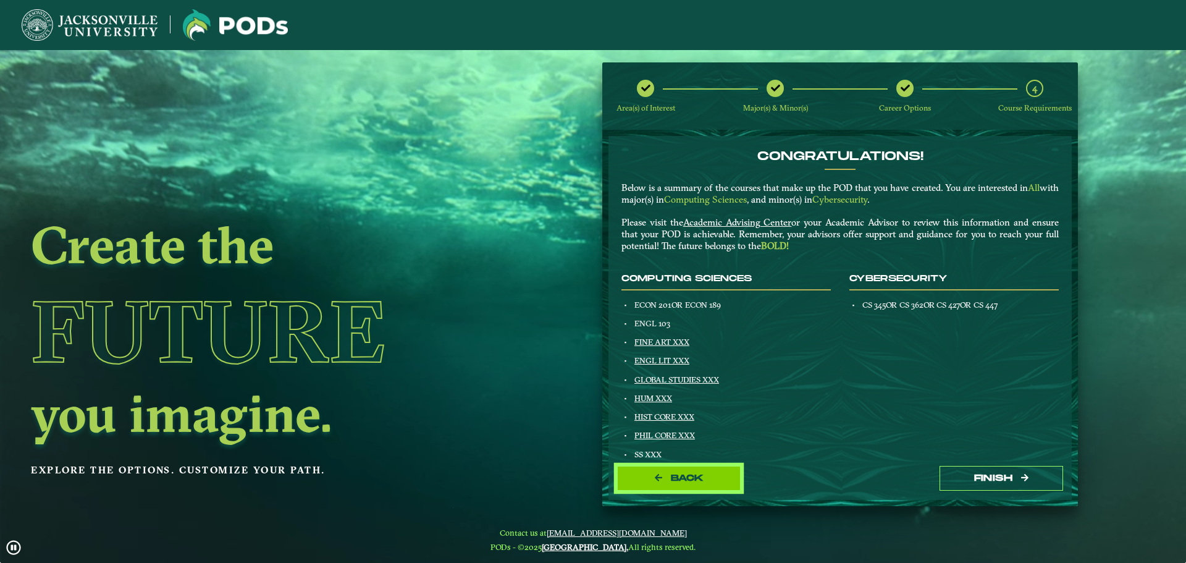
click at [695, 469] on button "Back" at bounding box center [679, 478] width 124 height 25
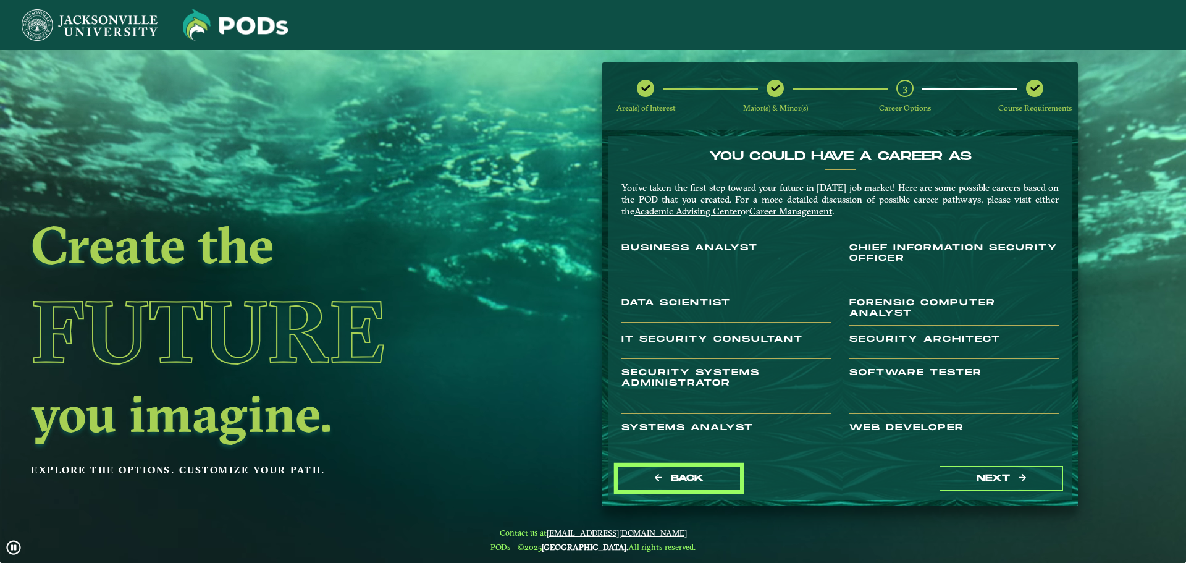
click at [695, 469] on button "Back" at bounding box center [679, 478] width 124 height 25
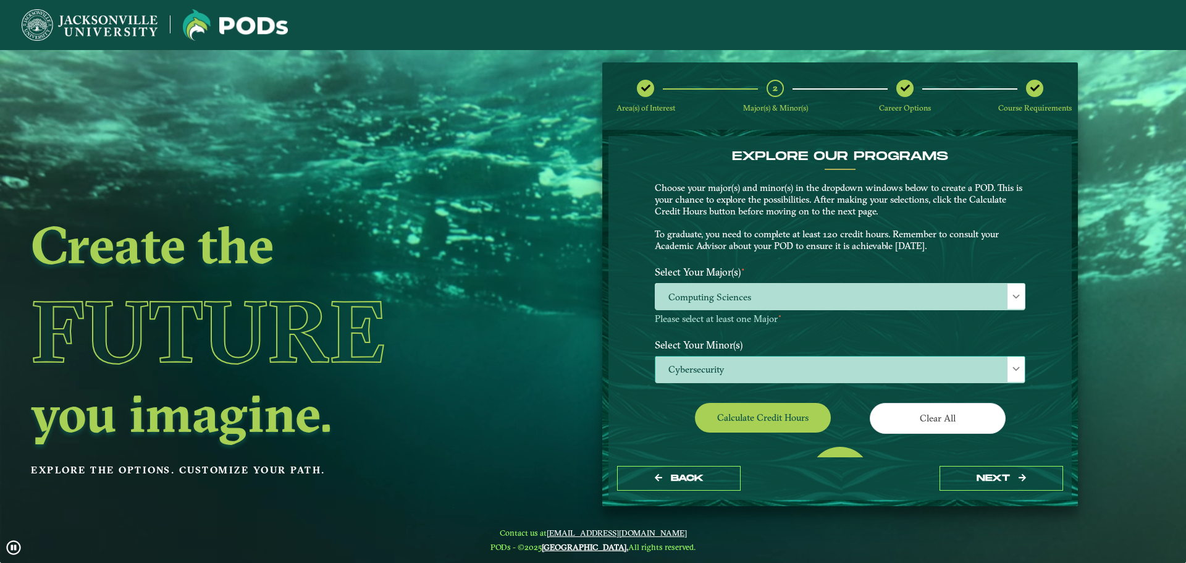
click at [1016, 369] on span at bounding box center [1016, 368] width 9 height 9
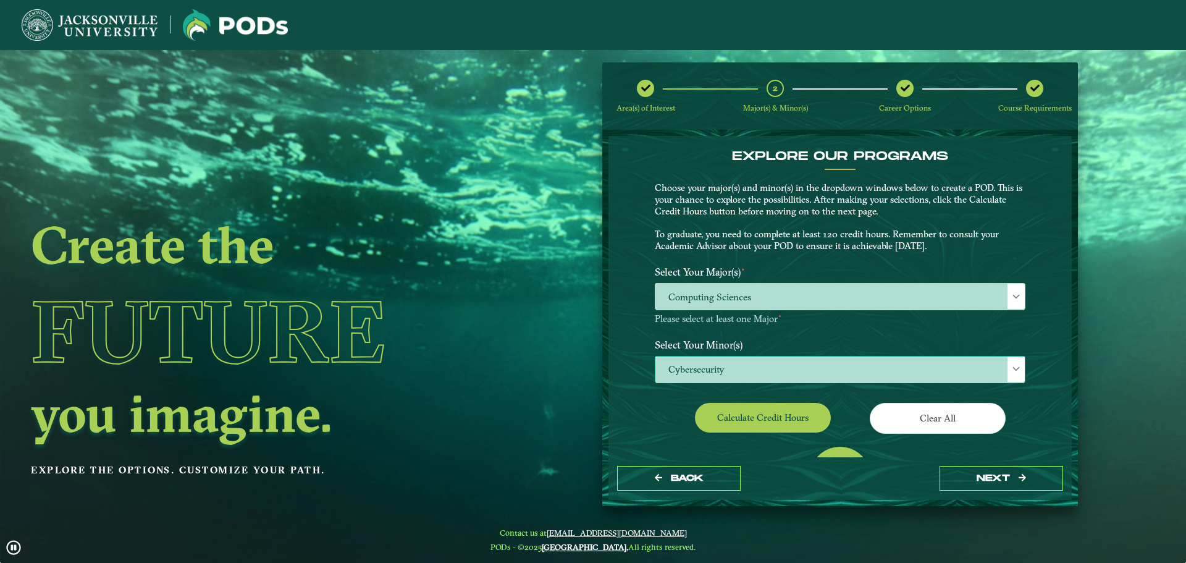
scroll to position [7, 57]
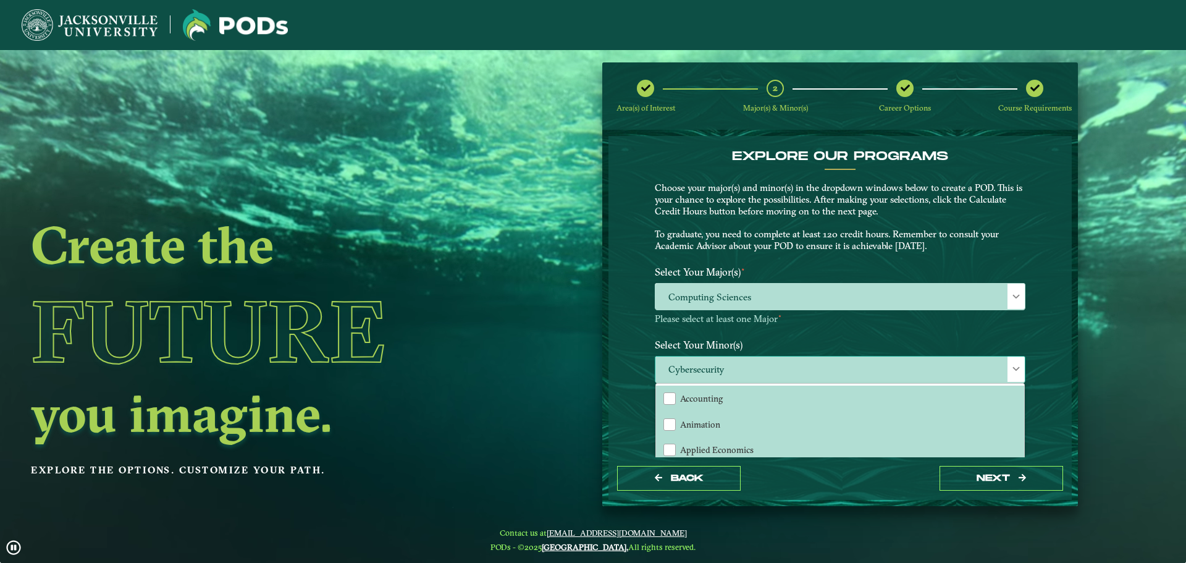
click at [1022, 400] on div "Accounting Animation Applied Economics Applied Mathematics Art Aviation Managem…" at bounding box center [840, 421] width 368 height 74
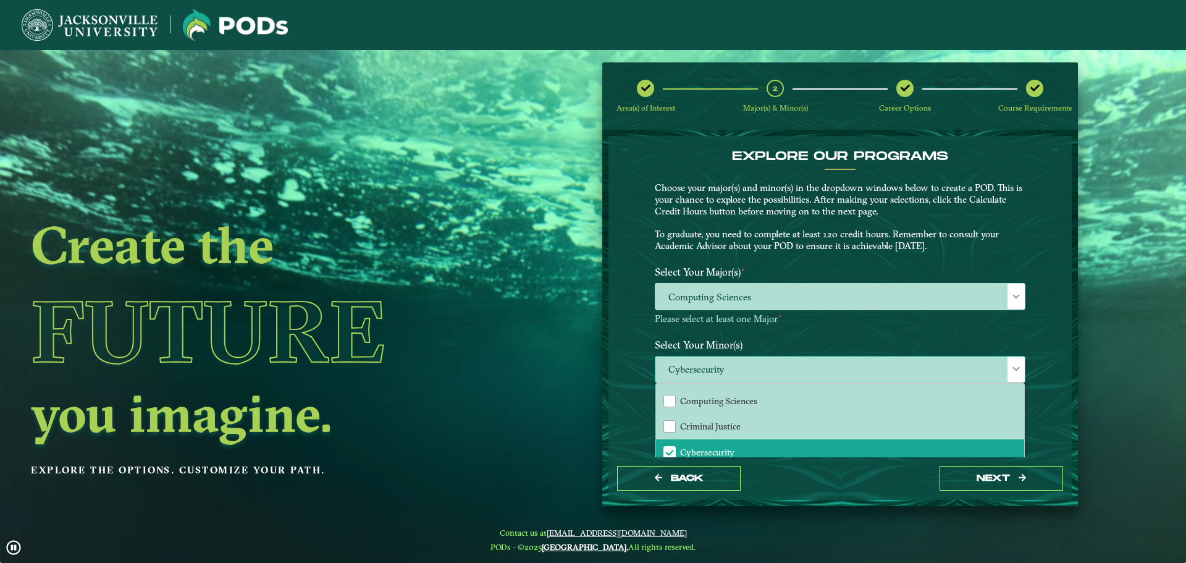
scroll to position [448, 0]
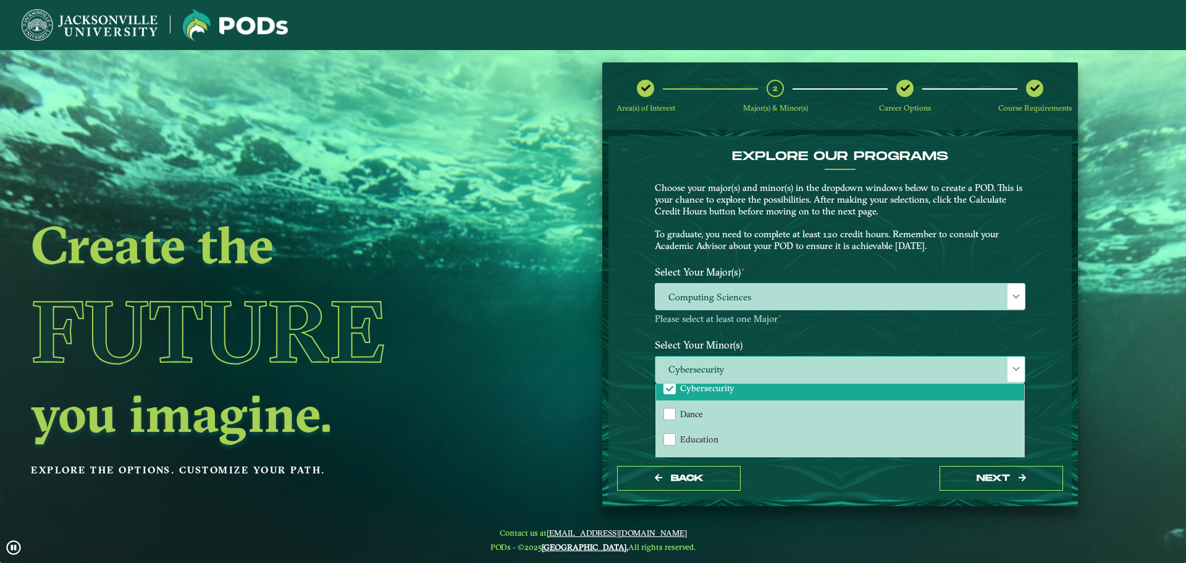
click at [866, 387] on li "Cybersecurity" at bounding box center [840, 388] width 368 height 26
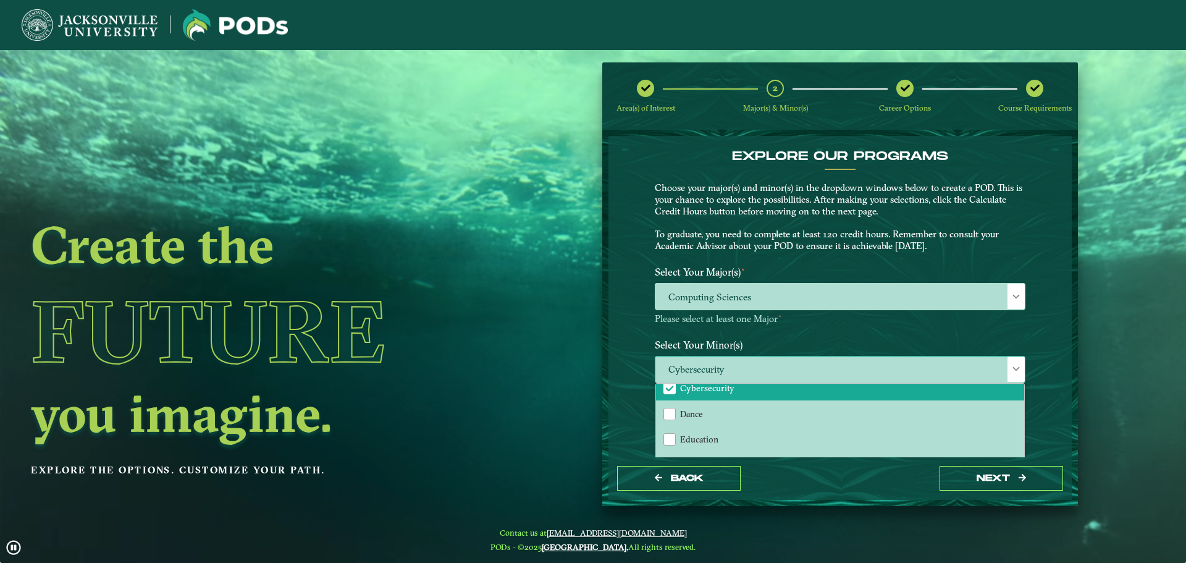
scroll to position [454, 0]
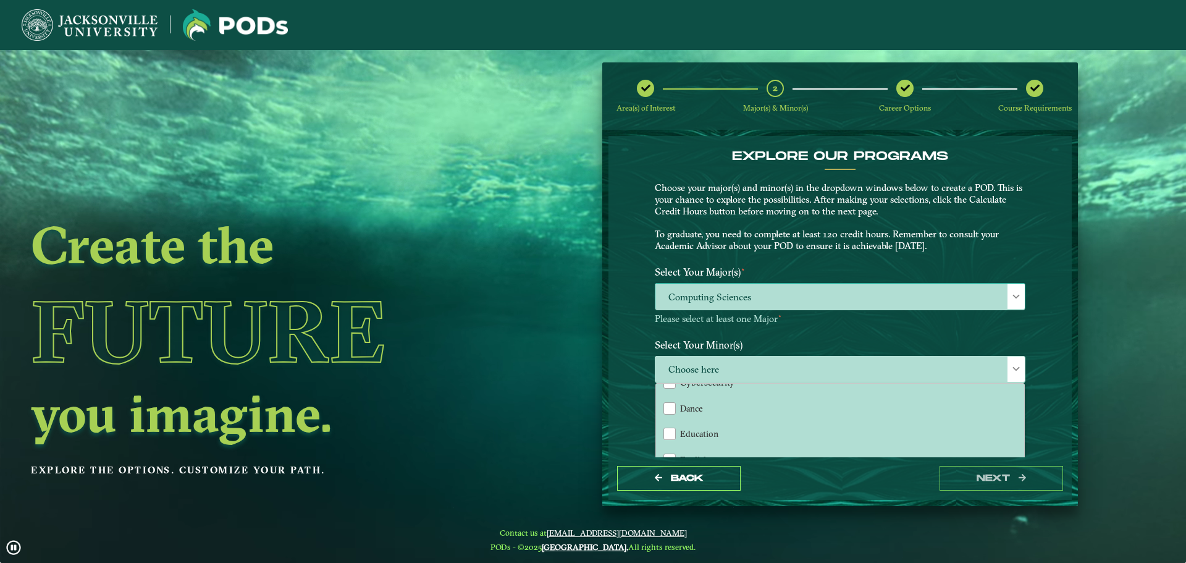
click at [1012, 300] on span at bounding box center [1016, 296] width 9 height 9
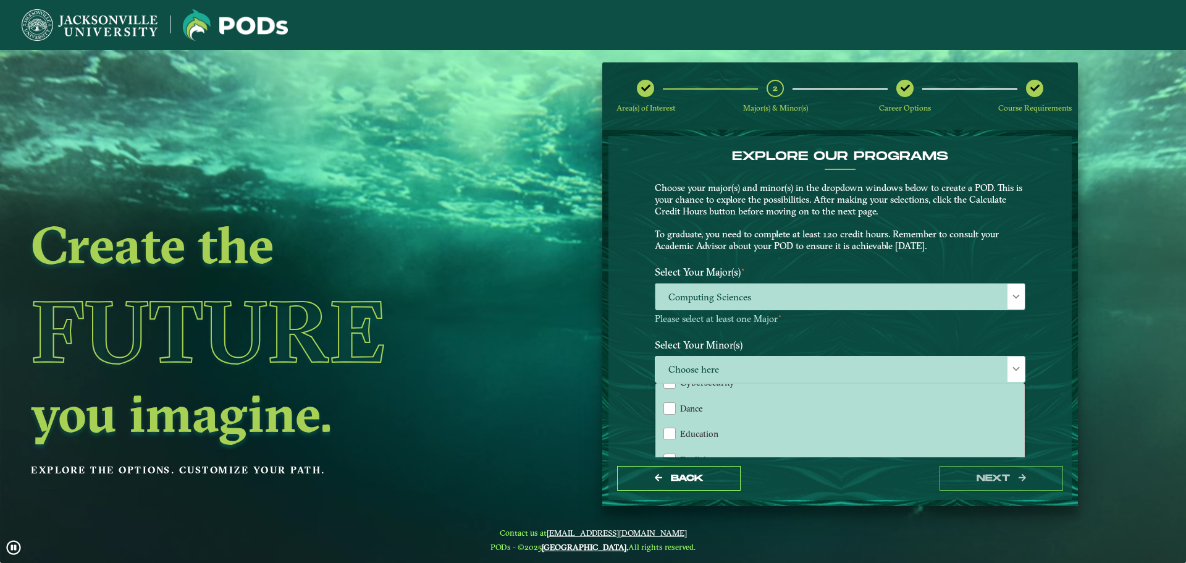
scroll to position [7, 57]
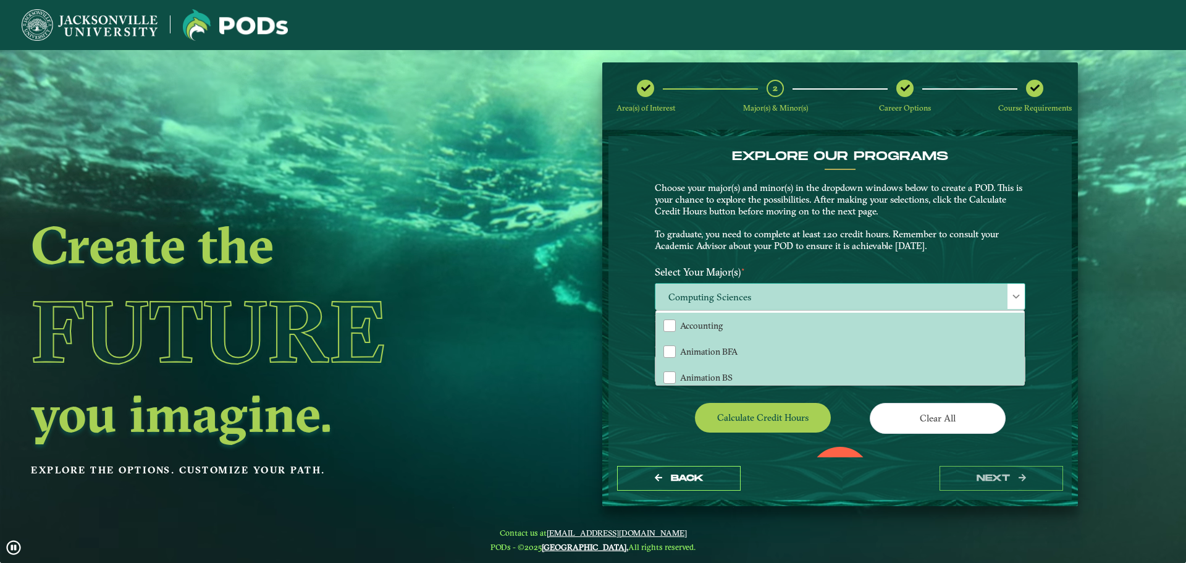
drag, startPoint x: 1022, startPoint y: 317, endPoint x: 1020, endPoint y: 330, distance: 13.1
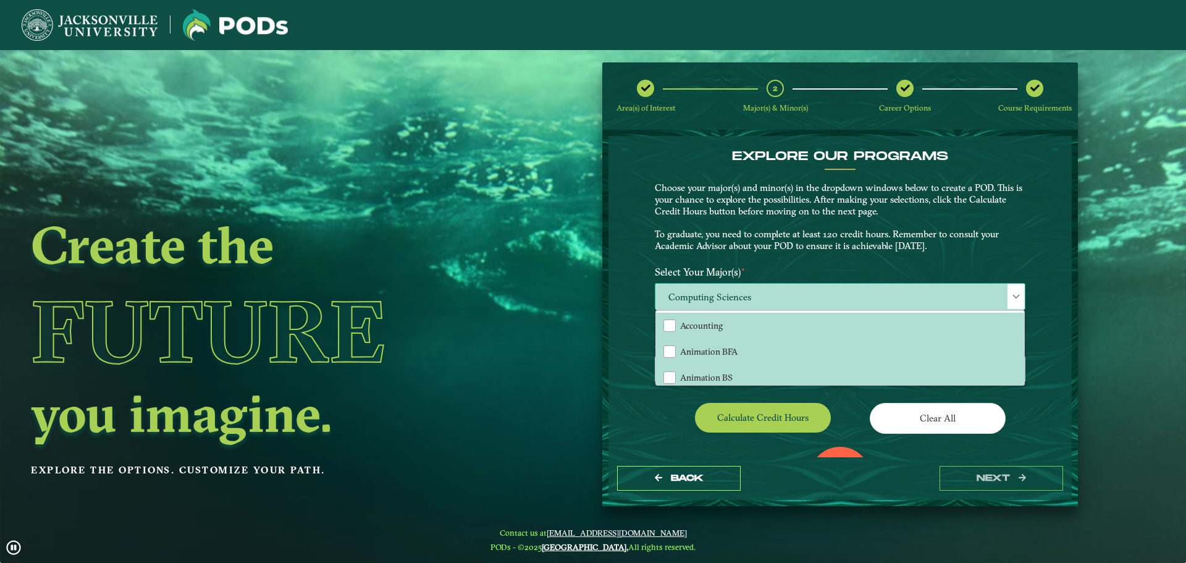
click at [1021, 330] on div "Accounting Animation BFA Animation BS Art BA Art BFA Aviation Management Aviati…" at bounding box center [840, 348] width 368 height 74
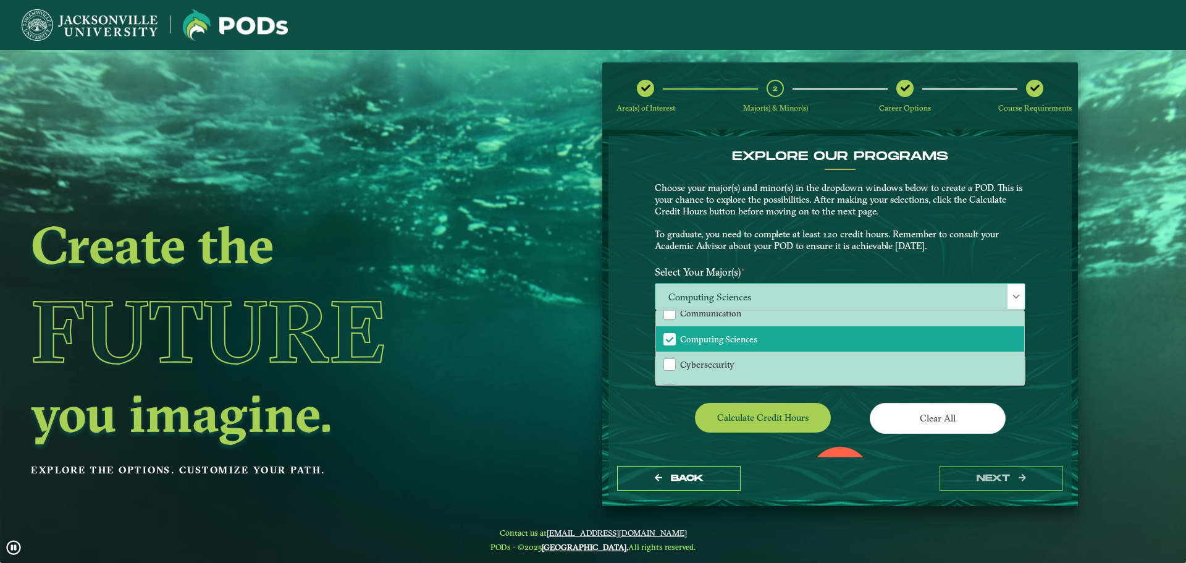
scroll to position [384, 0]
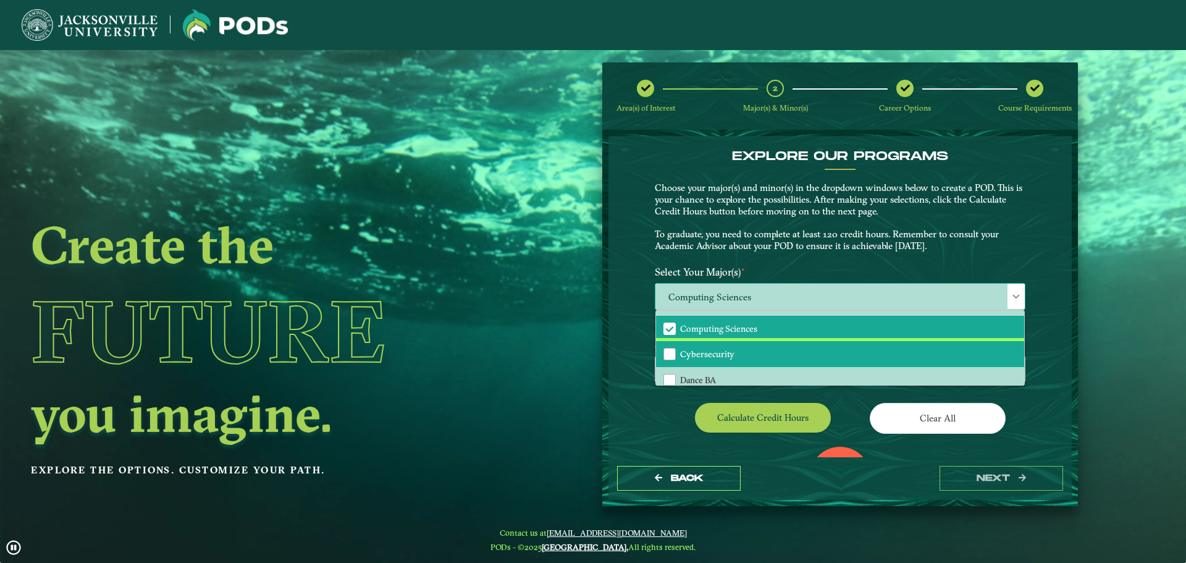
click at [895, 354] on li "Cybersecurity" at bounding box center [840, 354] width 368 height 26
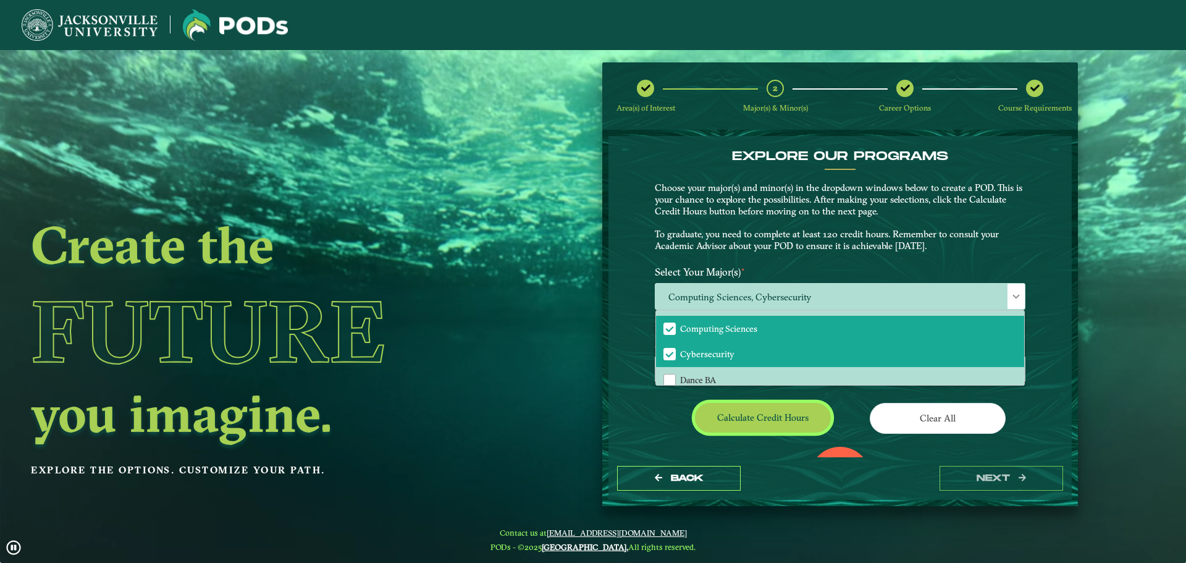
click at [797, 409] on button "Calculate credit hours" at bounding box center [763, 417] width 136 height 29
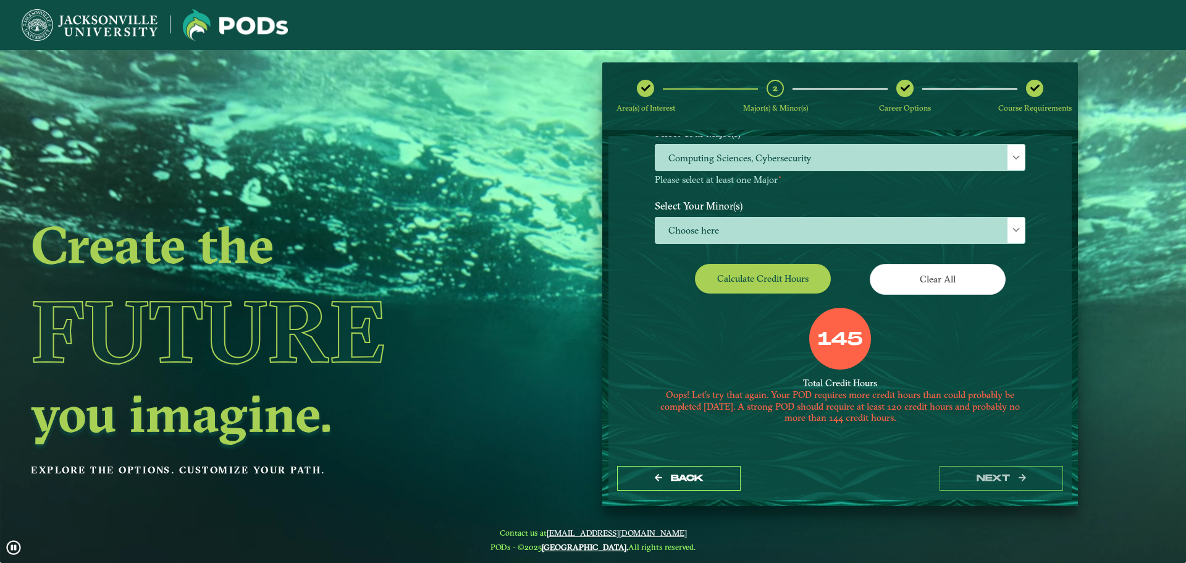
scroll to position [77, 0]
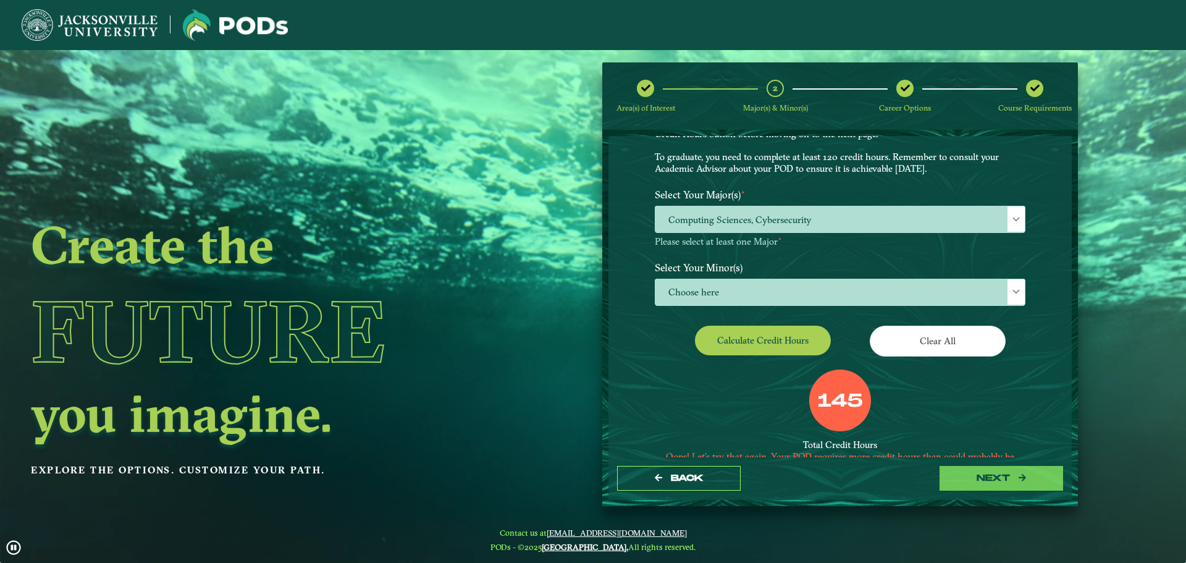
drag, startPoint x: 982, startPoint y: 497, endPoint x: 979, endPoint y: 476, distance: 21.1
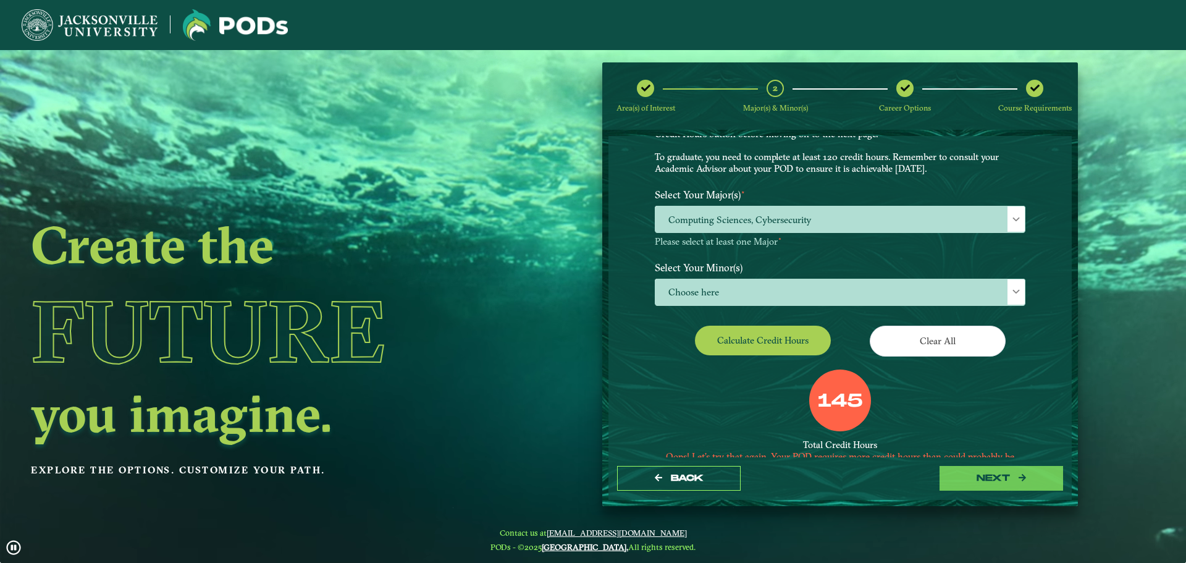
click at [981, 493] on div "Back next" at bounding box center [839, 478] width 463 height 43
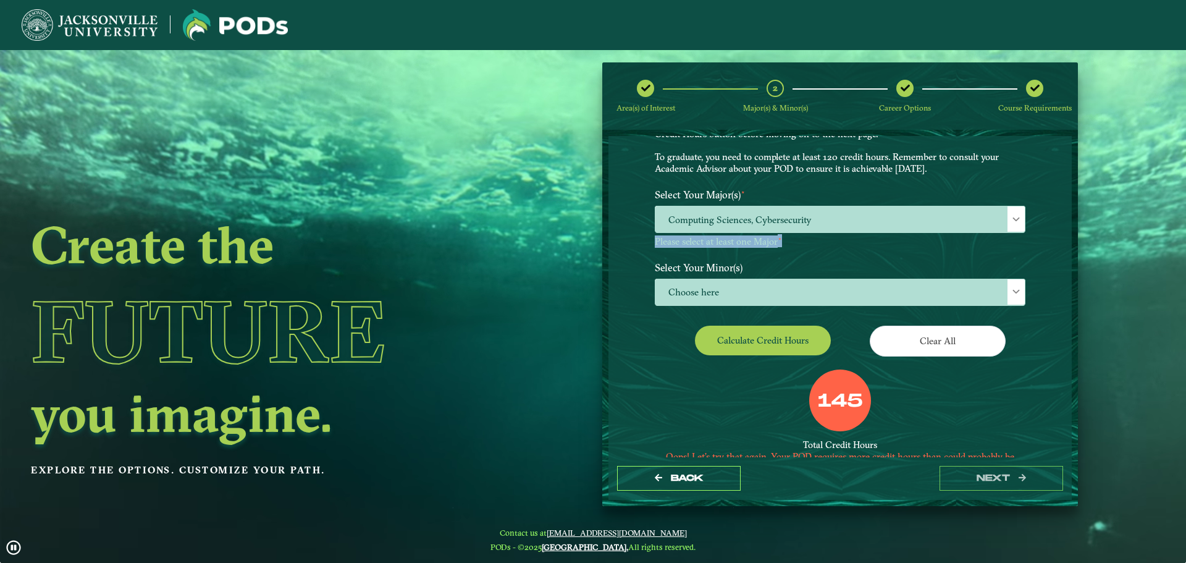
drag, startPoint x: 1068, startPoint y: 248, endPoint x: 1069, endPoint y: 206, distance: 41.4
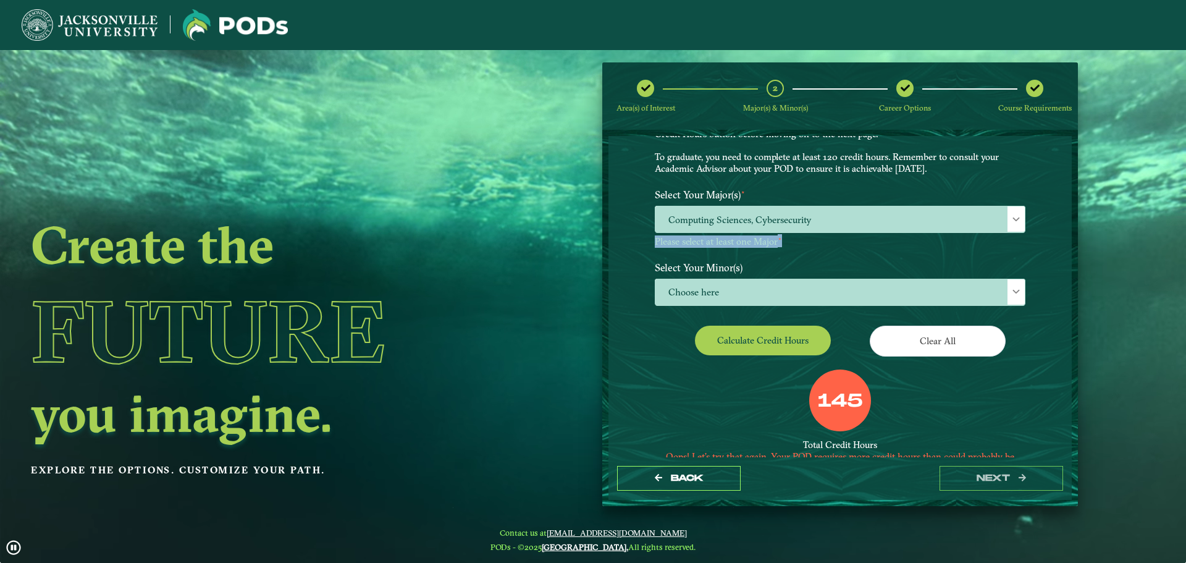
click at [1070, 207] on div "EXPLORE OUR PROGRAMS Choose your major(s) and minor(s) in the dropdown windows …" at bounding box center [839, 296] width 463 height 321
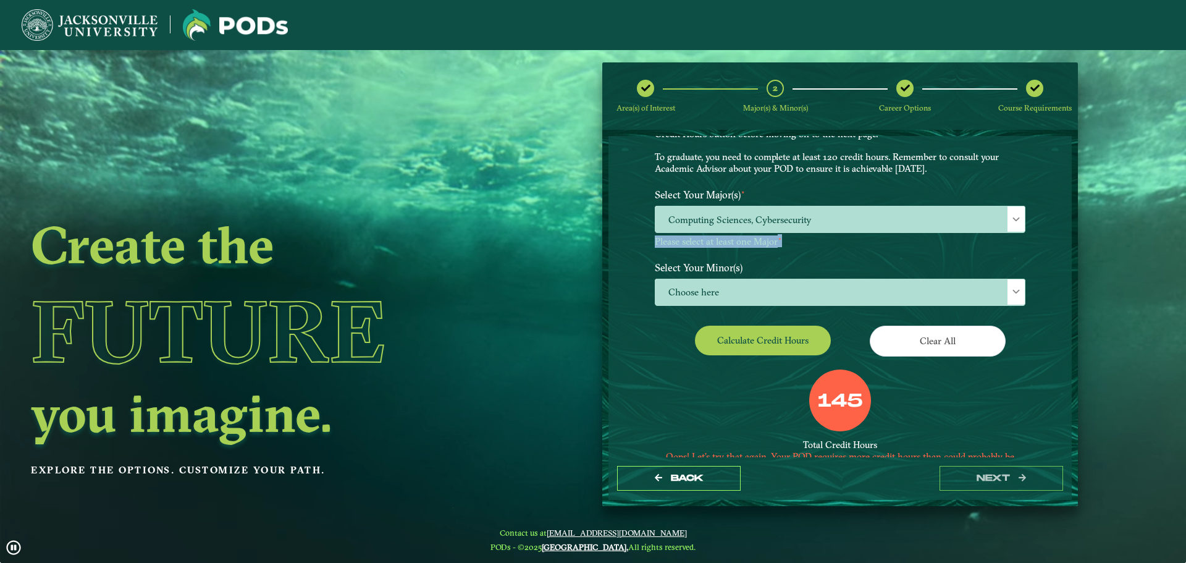
click at [1052, 208] on div "EXPLORE OUR PROGRAMS Choose your major(s) and minor(s) in the dropdown windows …" at bounding box center [839, 296] width 463 height 321
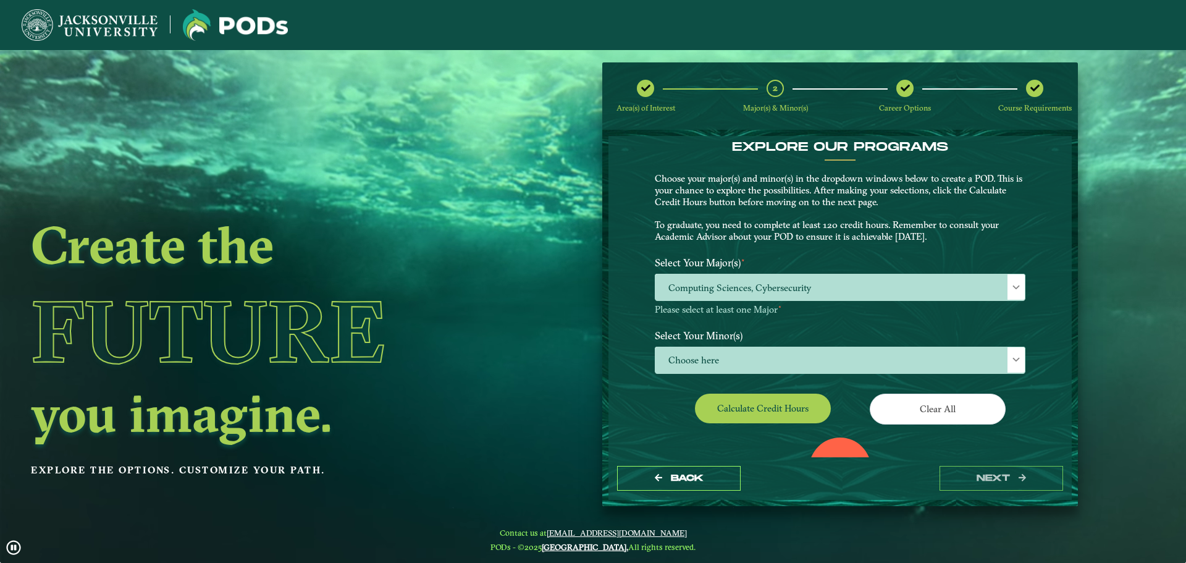
scroll to position [0, 0]
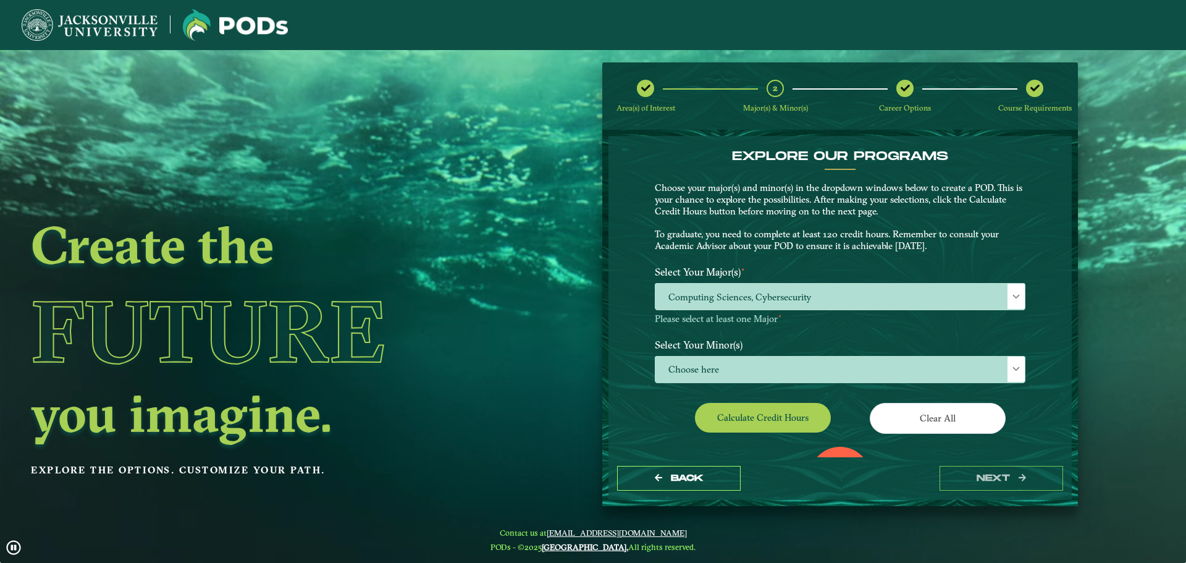
click at [1126, 307] on ngx-dashboard "Create the Future you imagine. Explore the options. Customize your path. Area(s…" at bounding box center [593, 283] width 1186 height 443
